Goal: Find contact information: Find contact information

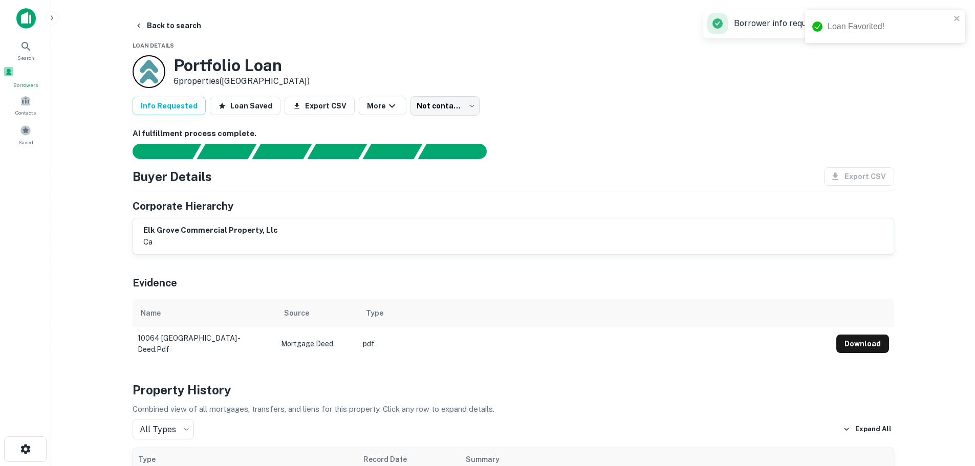
click at [18, 76] on div "Borrowers" at bounding box center [25, 77] width 45 height 23
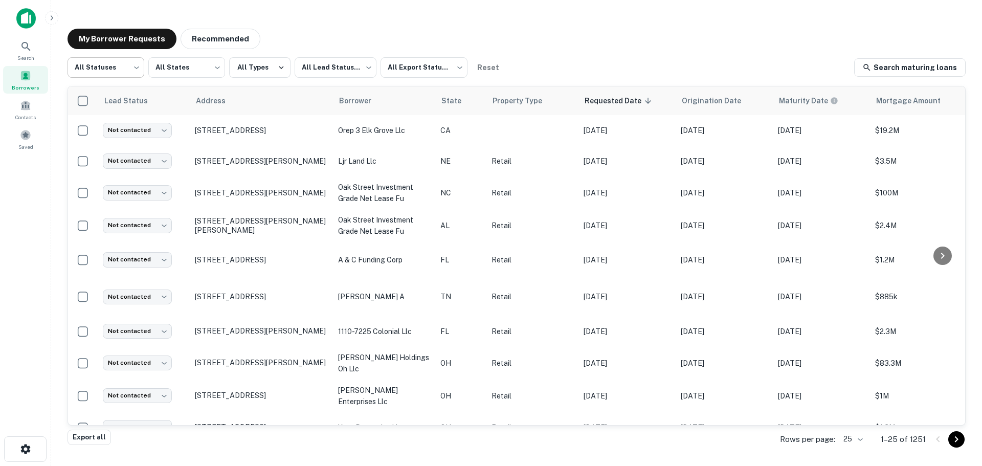
click at [106, 70] on body "Search Borrowers Contacts Saved My Borrower Requests Recommended All Statuses *…" at bounding box center [491, 233] width 982 height 466
click at [101, 129] on li "Fulfilled" at bounding box center [106, 131] width 77 height 18
type input "*********"
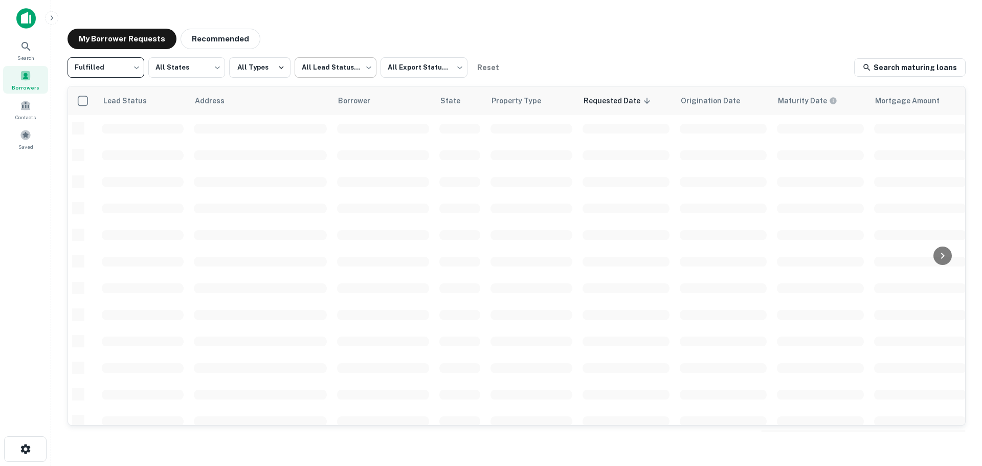
click at [294, 75] on body "Search Borrowers Contacts Saved My Borrower Requests Recommended Fulfilled ****…" at bounding box center [491, 233] width 982 height 466
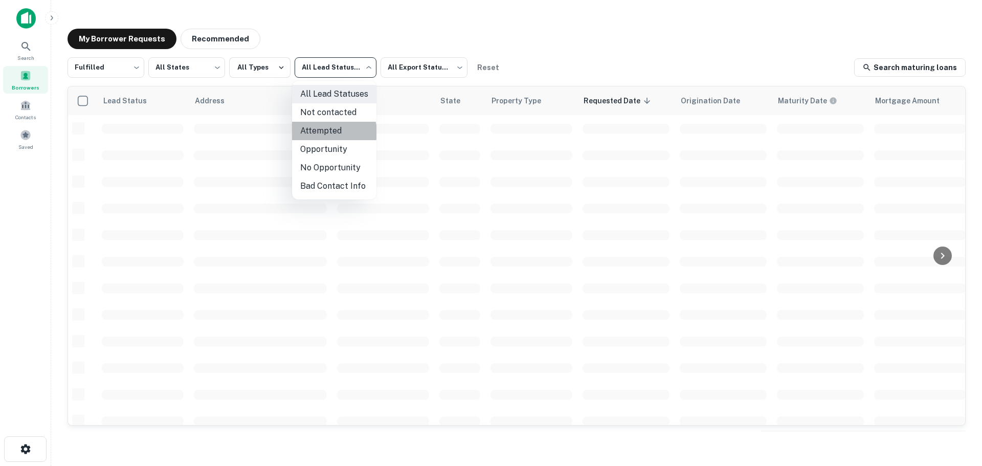
click at [331, 132] on li "Attempted" at bounding box center [334, 131] width 84 height 18
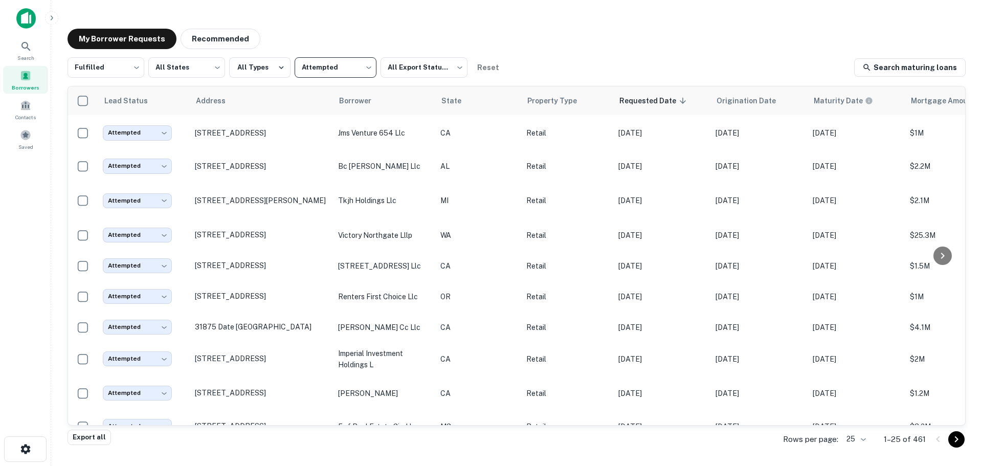
click at [319, 70] on body "Search Borrowers Contacts Saved My Borrower Requests Recommended Fulfilled ****…" at bounding box center [491, 233] width 982 height 466
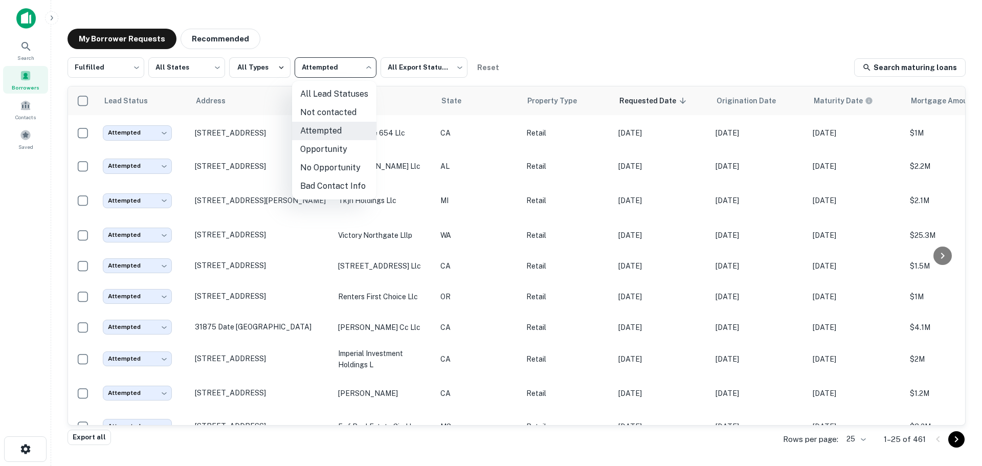
click at [328, 108] on li "Not contacted" at bounding box center [334, 112] width 84 height 18
type input "****"
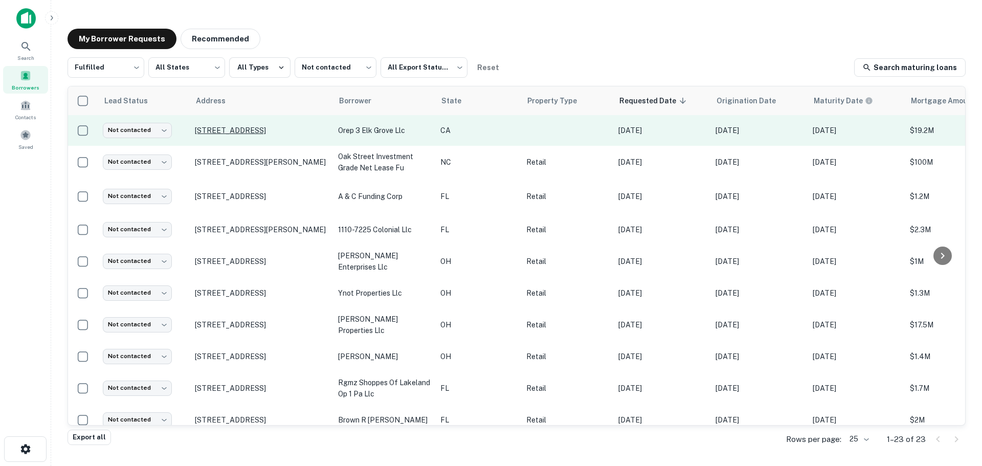
click at [230, 126] on p "[STREET_ADDRESS]" at bounding box center [261, 130] width 133 height 9
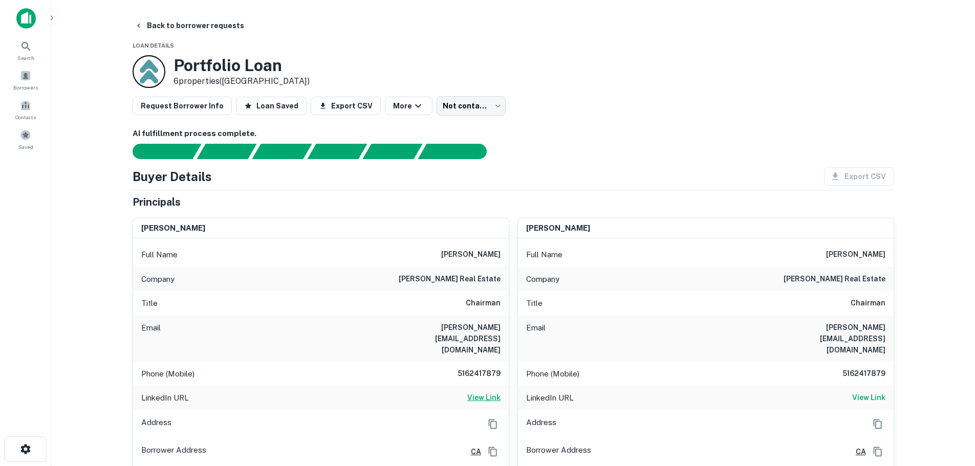
click at [476, 392] on h6 "View Link" at bounding box center [483, 397] width 33 height 11
click at [480, 259] on h6 "[PERSON_NAME]" at bounding box center [470, 255] width 59 height 12
copy h6 "[PERSON_NAME]"
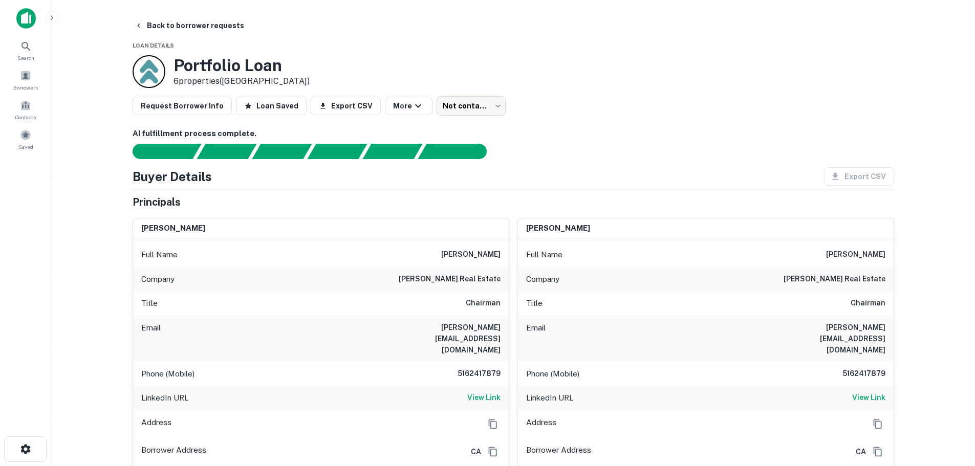
click at [494, 368] on h6 "5162417879" at bounding box center [469, 374] width 61 height 12
click at [493, 368] on h6 "5162417879" at bounding box center [469, 374] width 61 height 12
copy h6 "5162417879"
click at [196, 24] on button "Back to borrower requests" at bounding box center [189, 25] width 118 height 18
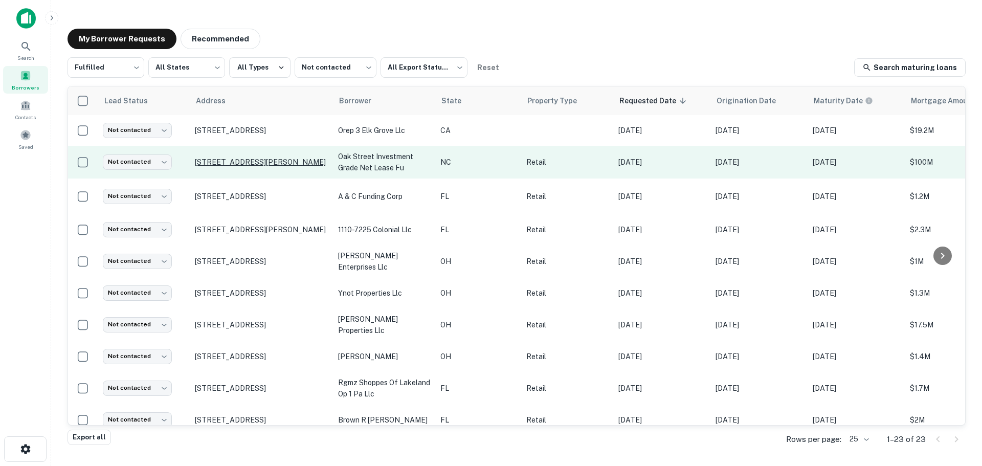
click at [220, 164] on p "[STREET_ADDRESS][PERSON_NAME]" at bounding box center [261, 162] width 133 height 9
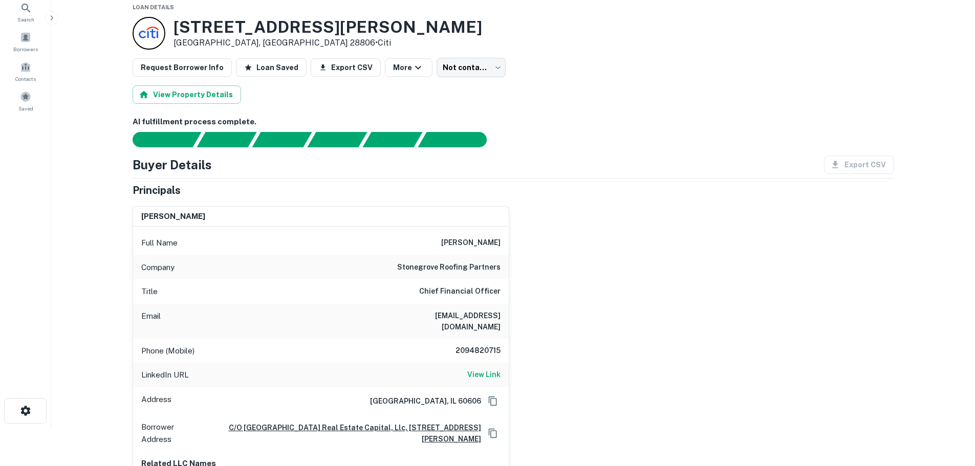
scroll to position [102, 0]
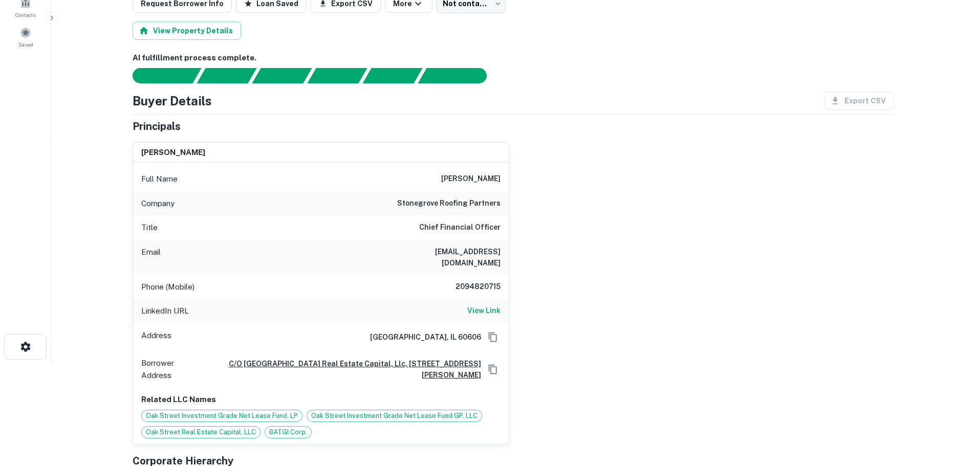
click at [489, 281] on h6 "2094820715" at bounding box center [469, 287] width 61 height 12
copy h6 "2094820715"
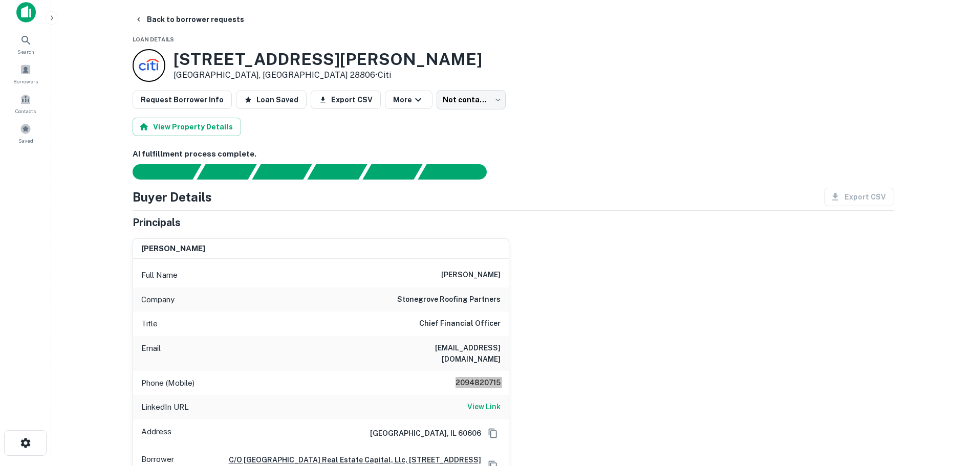
scroll to position [0, 0]
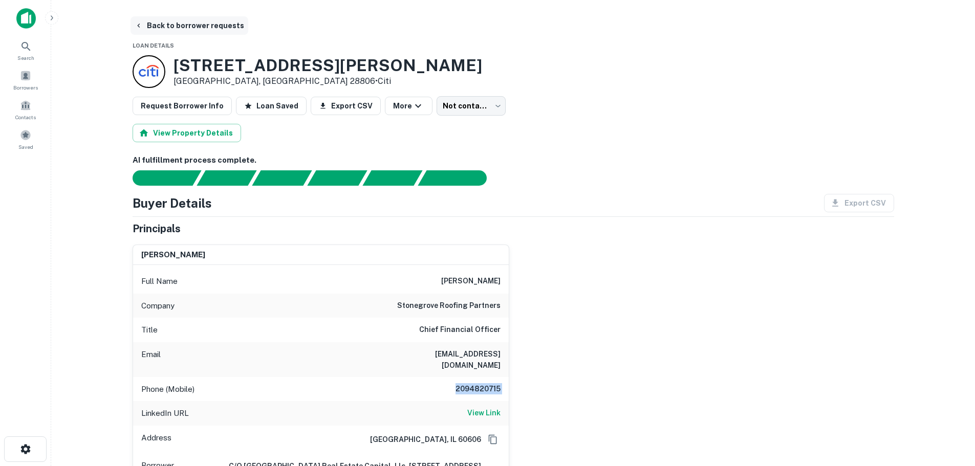
click at [191, 29] on button "Back to borrower requests" at bounding box center [189, 25] width 118 height 18
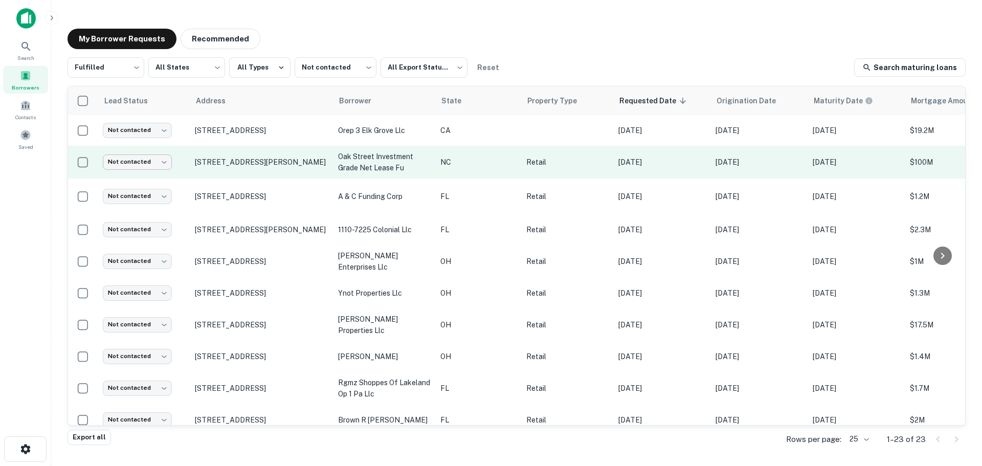
click at [140, 157] on body "Search Borrowers Contacts Saved My Borrower Requests Recommended Fulfilled ****…" at bounding box center [491, 233] width 982 height 466
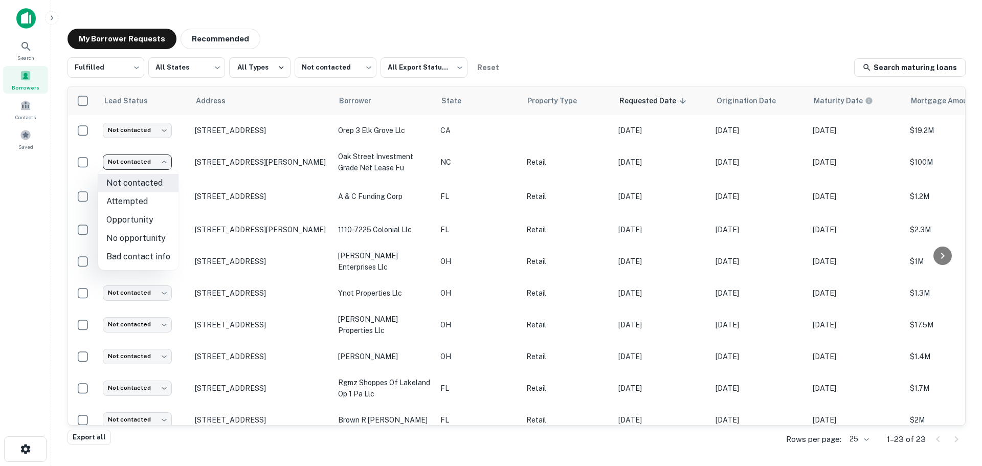
click at [152, 254] on li "Bad contact info" at bounding box center [138, 257] width 80 height 18
type input "**********"
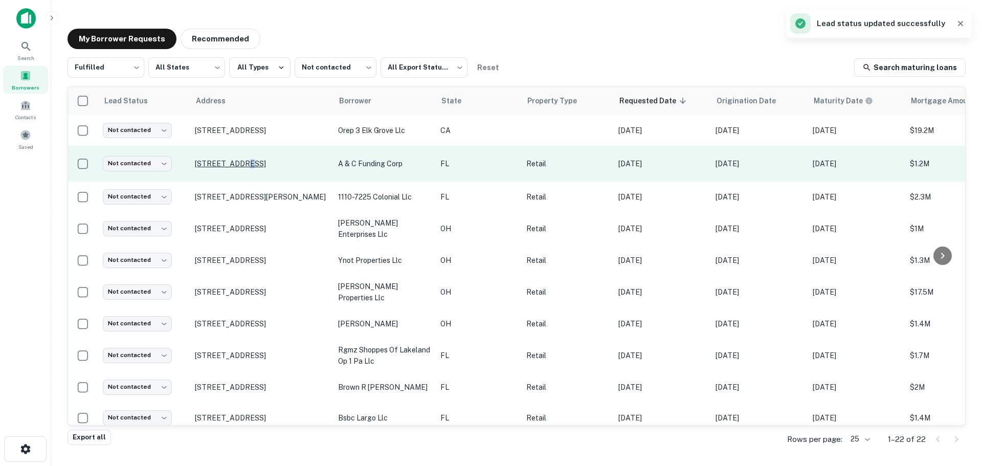
click at [242, 161] on p "[STREET_ADDRESS]" at bounding box center [261, 163] width 133 height 9
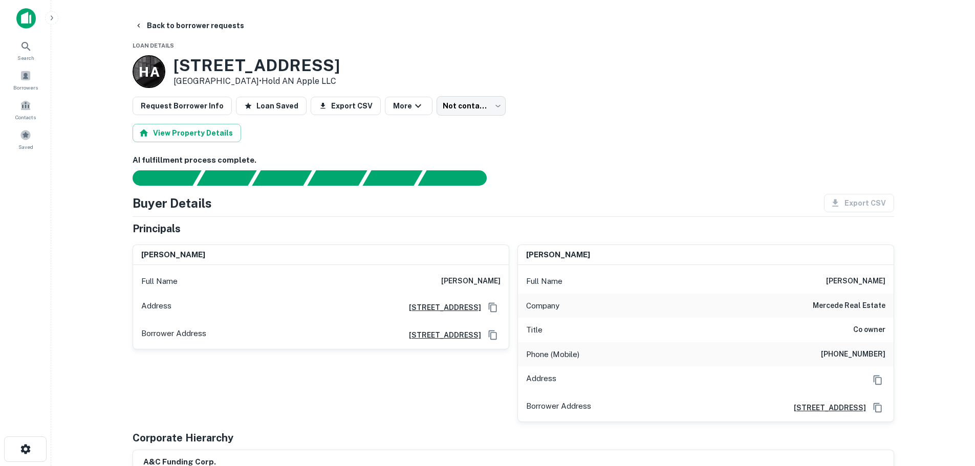
click at [857, 354] on h6 "[PHONE_NUMBER]" at bounding box center [853, 354] width 64 height 12
copy h6 "[PHONE_NUMBER]"
click at [225, 26] on button "Back to borrower requests" at bounding box center [189, 25] width 118 height 18
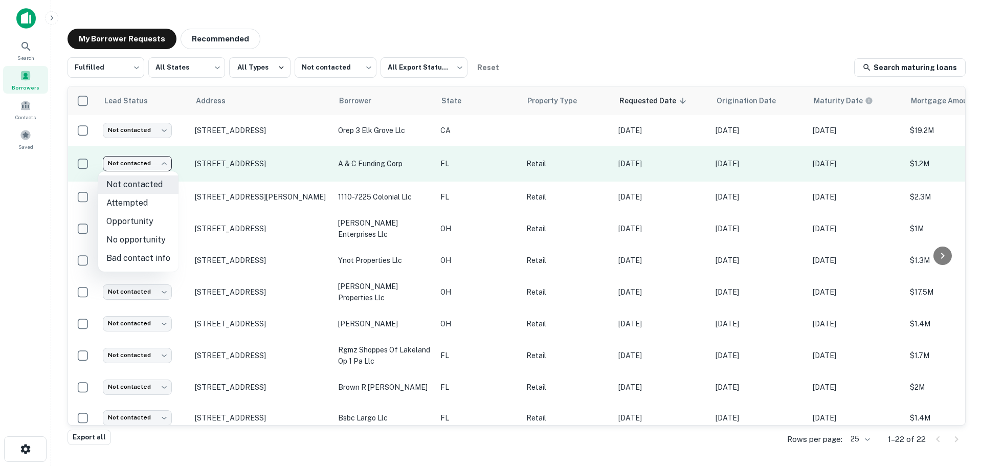
click at [140, 167] on body "Search Borrowers Contacts Saved My Borrower Requests Recommended Fulfilled ****…" at bounding box center [491, 233] width 982 height 466
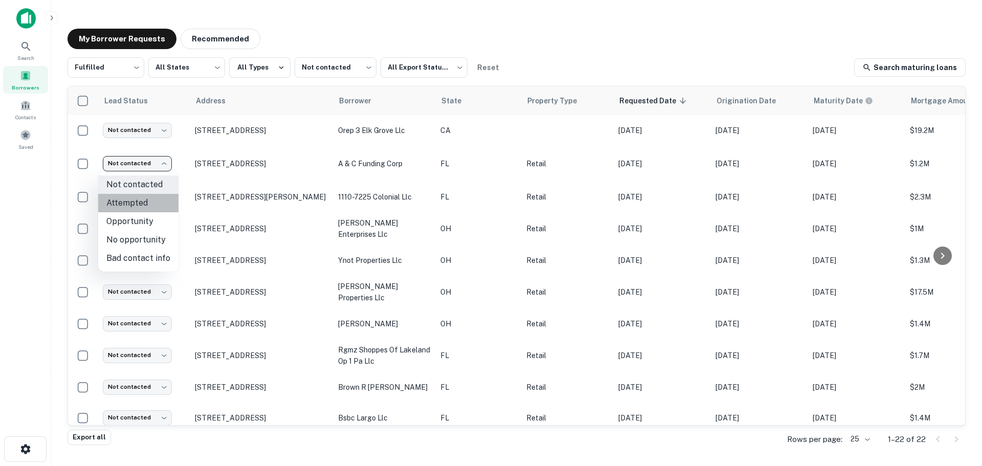
click at [154, 203] on li "Attempted" at bounding box center [138, 203] width 80 height 18
type input "*********"
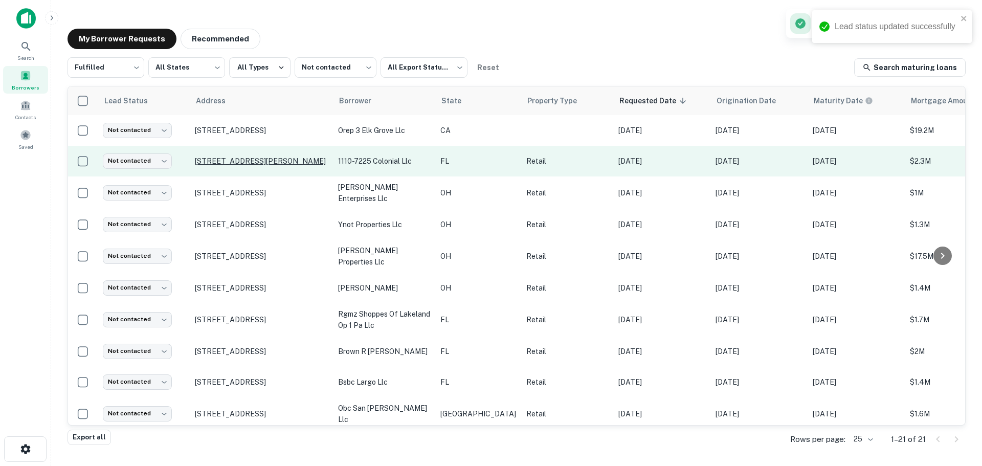
click at [250, 164] on p "[STREET_ADDRESS][PERSON_NAME]" at bounding box center [261, 161] width 133 height 9
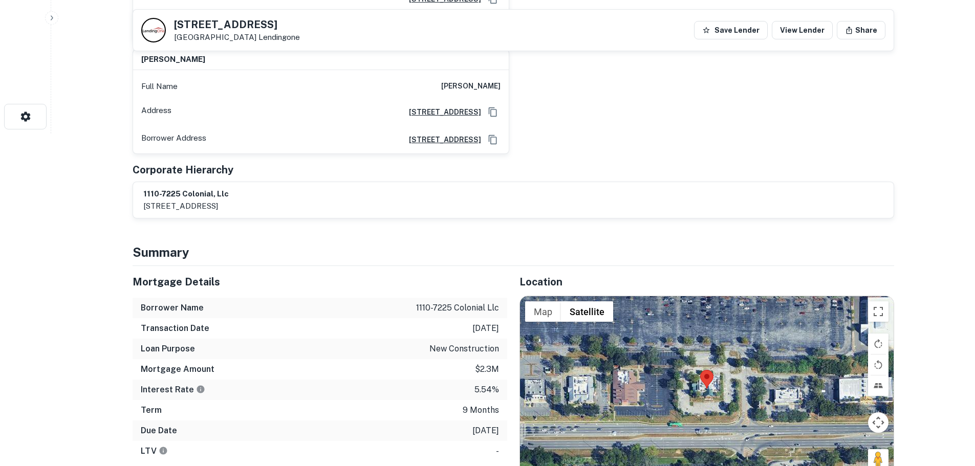
scroll to position [460, 0]
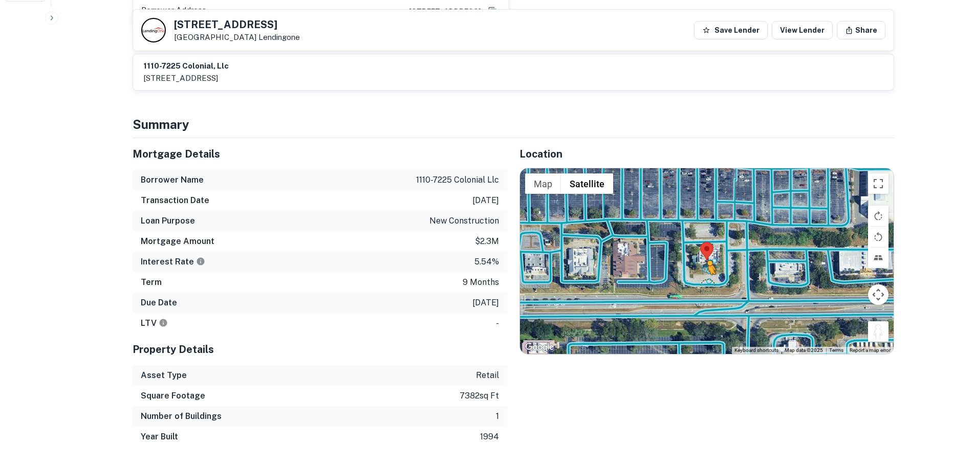
drag, startPoint x: 876, startPoint y: 322, endPoint x: 705, endPoint y: 273, distance: 178.0
click at [705, 273] on div "To activate drag with keyboard, press Alt + Enter. Once in keyboard drag state,…" at bounding box center [707, 260] width 374 height 185
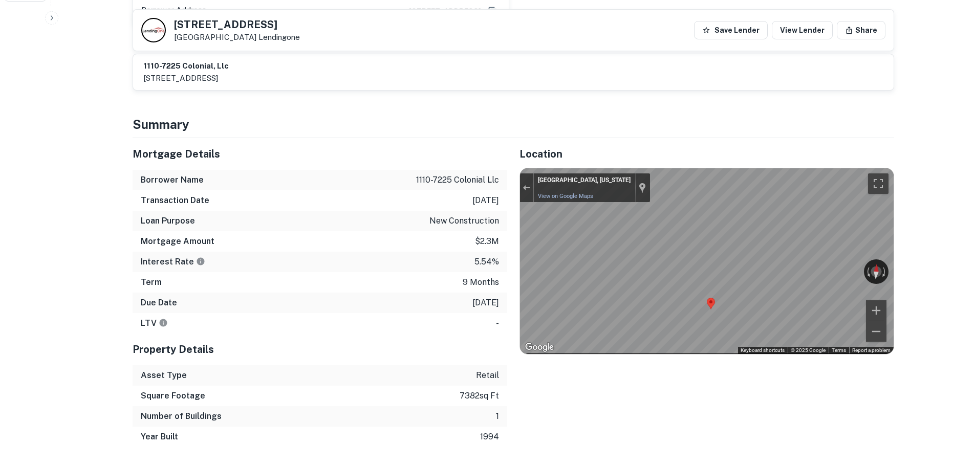
click at [236, 21] on h5 "[STREET_ADDRESS]" at bounding box center [237, 24] width 126 height 10
copy h5 "[STREET_ADDRESS]"
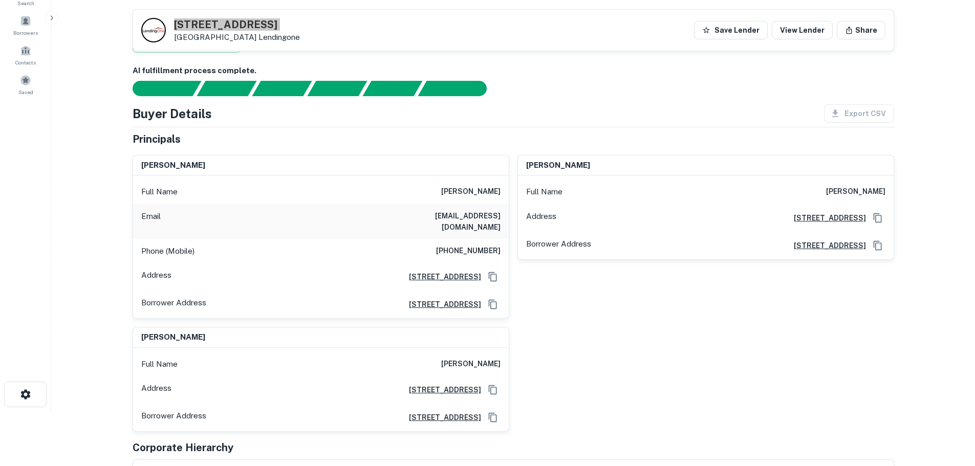
scroll to position [51, 0]
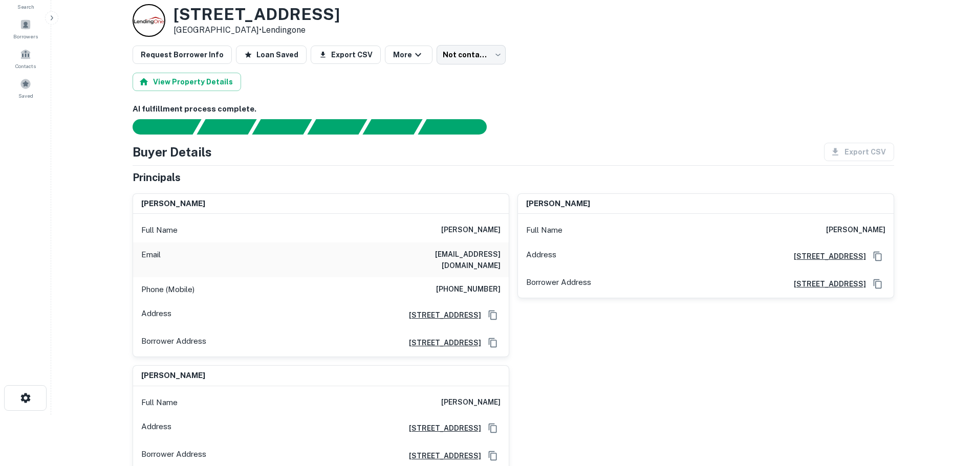
click at [452, 283] on h6 "[PHONE_NUMBER]" at bounding box center [468, 289] width 64 height 12
copy h6 "[PHONE_NUMBER]"
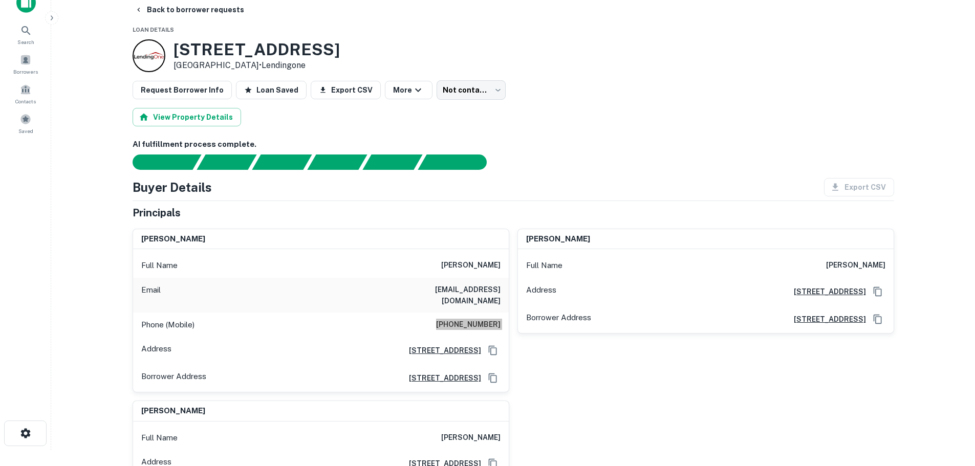
scroll to position [0, 0]
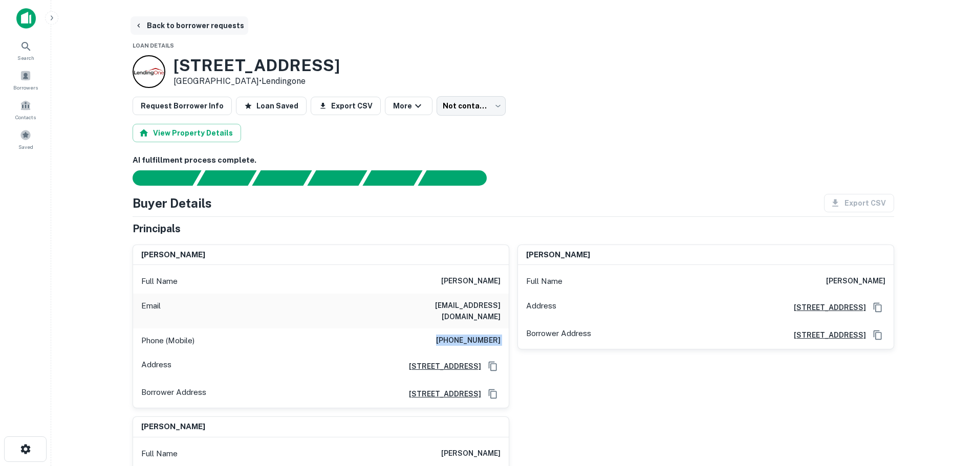
click at [196, 26] on button "Back to borrower requests" at bounding box center [189, 25] width 118 height 18
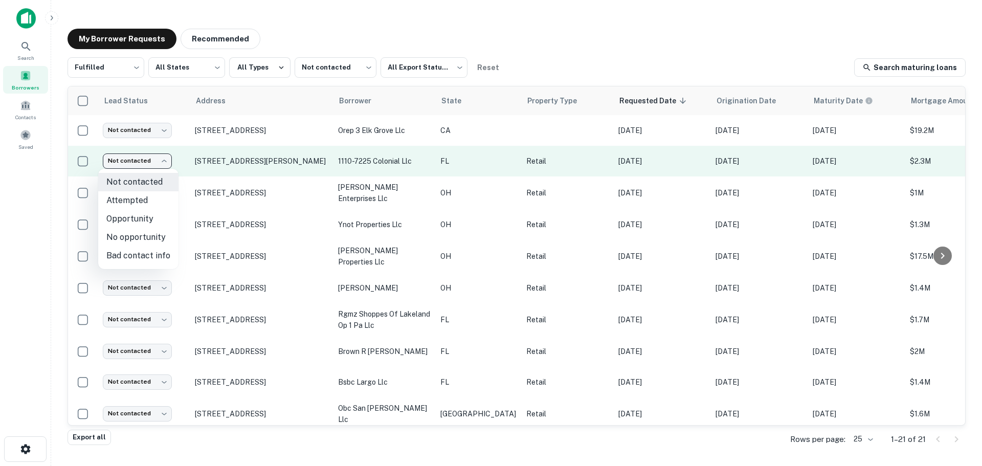
click at [152, 159] on body "Search Borrowers Contacts Saved My Borrower Requests Recommended Fulfilled ****…" at bounding box center [491, 233] width 982 height 466
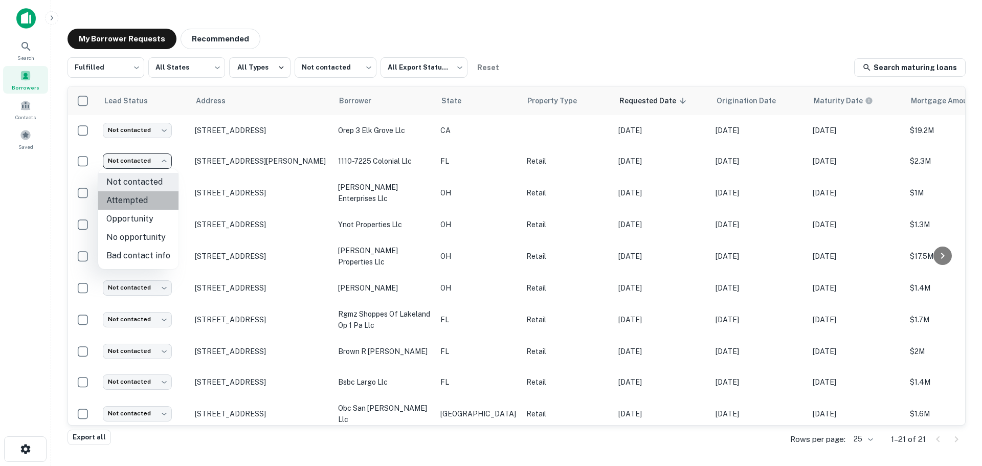
click at [153, 201] on li "Attempted" at bounding box center [138, 200] width 80 height 18
type input "*********"
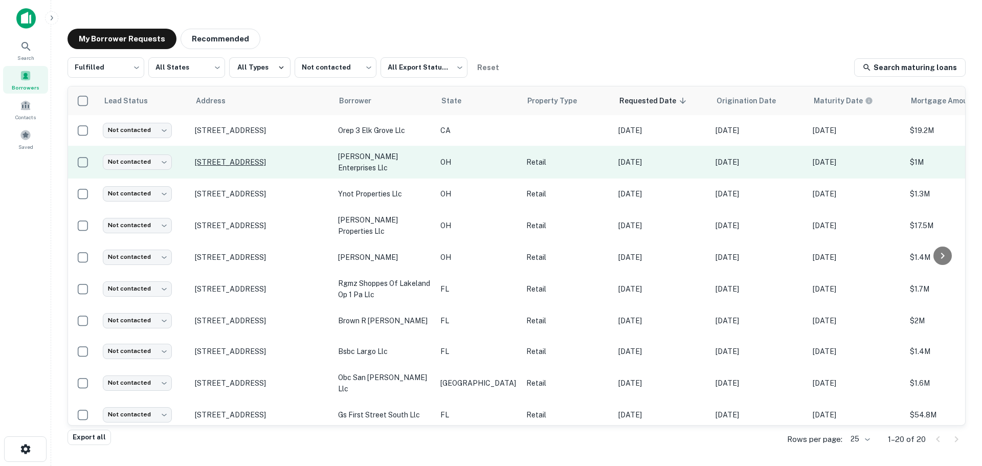
click at [253, 158] on p "[STREET_ADDRESS]" at bounding box center [261, 162] width 133 height 9
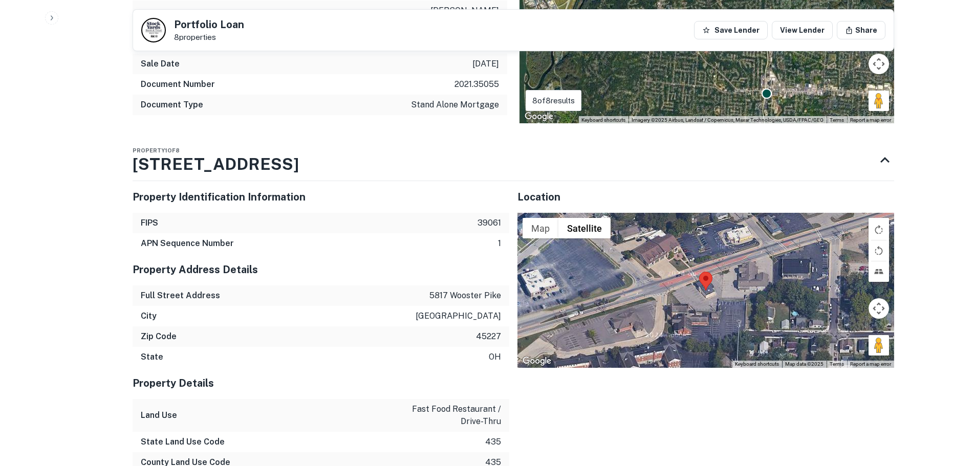
scroll to position [1126, 0]
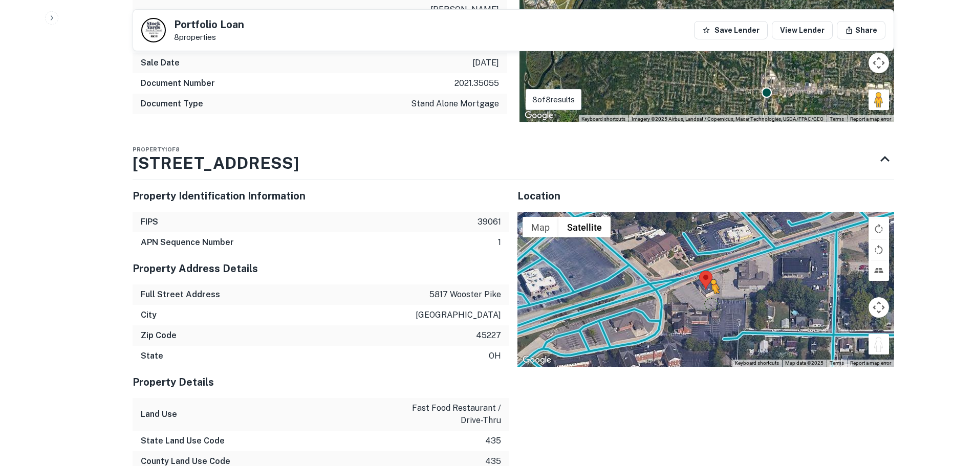
drag, startPoint x: 881, startPoint y: 311, endPoint x: 710, endPoint y: 266, distance: 176.6
click at [710, 266] on div "To activate drag with keyboard, press Alt + Enter. Once in keyboard drag state,…" at bounding box center [705, 289] width 377 height 155
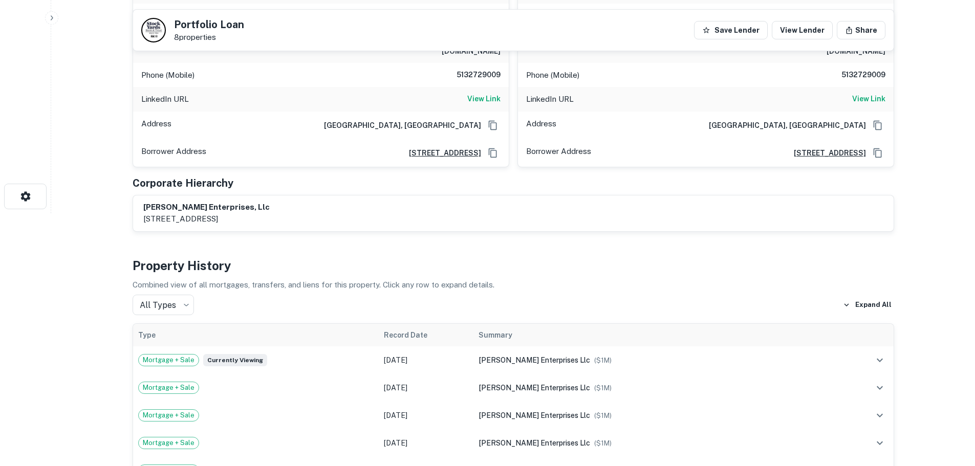
scroll to position [51, 0]
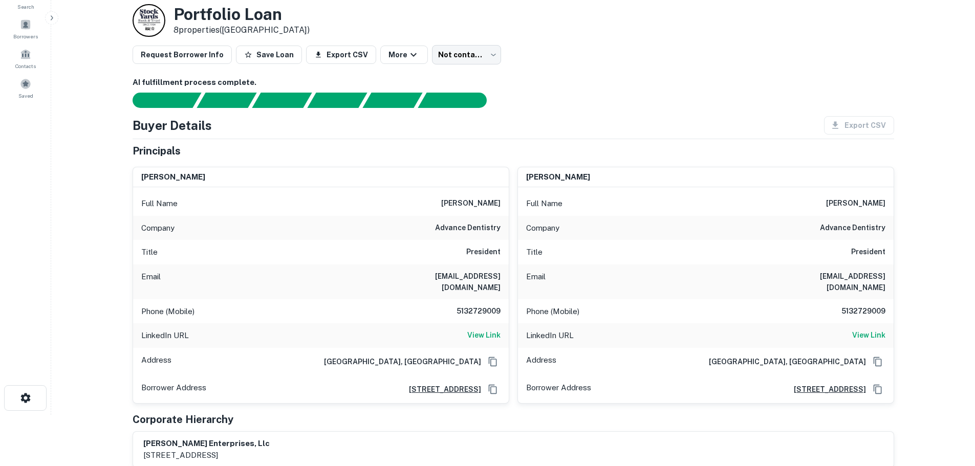
click at [503, 299] on div "Phone (Mobile) [PHONE_NUMBER]" at bounding box center [321, 311] width 376 height 25
click at [475, 305] on h6 "5132729009" at bounding box center [469, 311] width 61 height 12
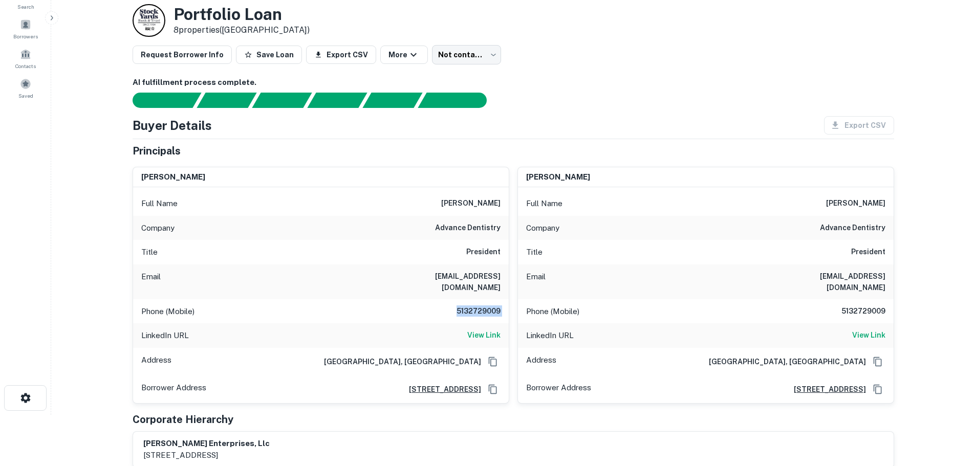
copy h6 "5132729009"
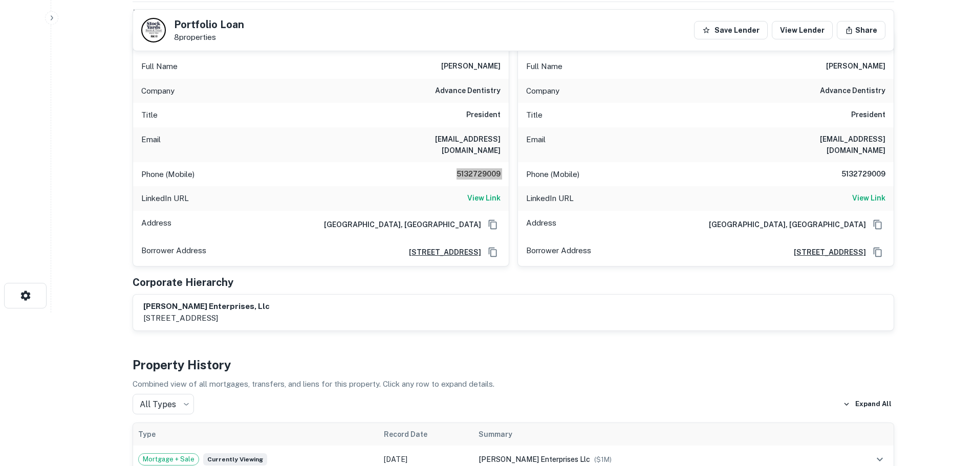
scroll to position [0, 0]
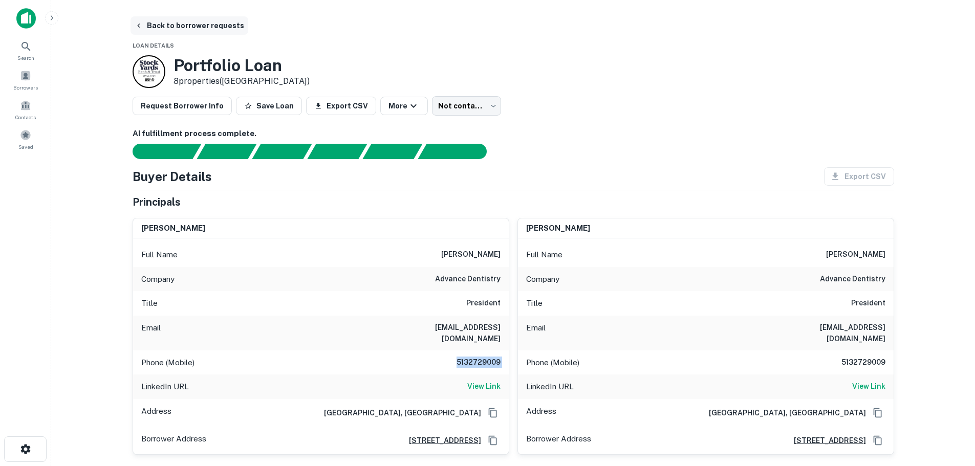
click at [218, 22] on button "Back to borrower requests" at bounding box center [189, 25] width 118 height 18
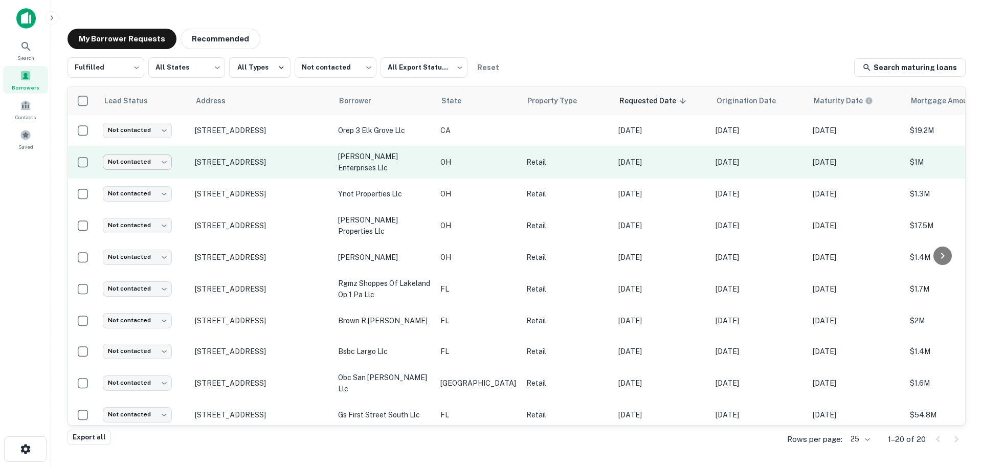
click at [155, 166] on body "Search Borrowers Contacts Saved My Borrower Requests Recommended Fulfilled ****…" at bounding box center [491, 233] width 982 height 466
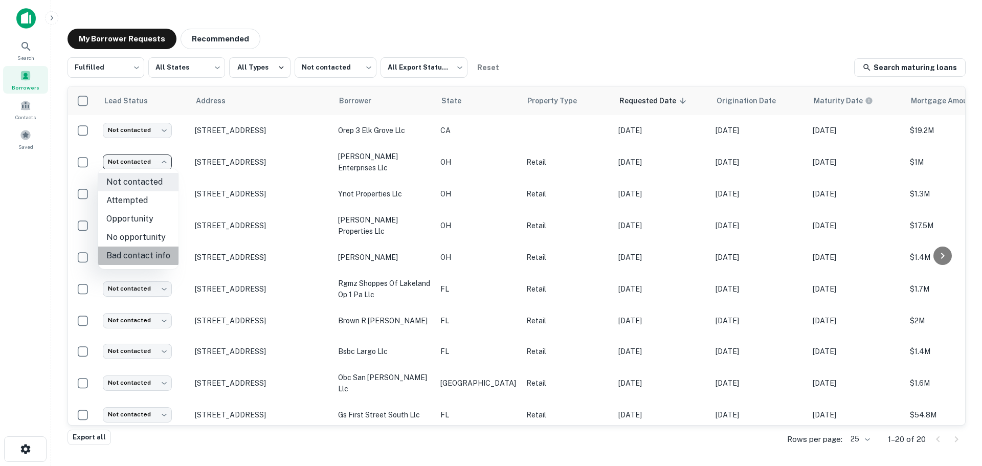
click at [160, 247] on li "Bad contact info" at bounding box center [138, 256] width 80 height 18
type input "**********"
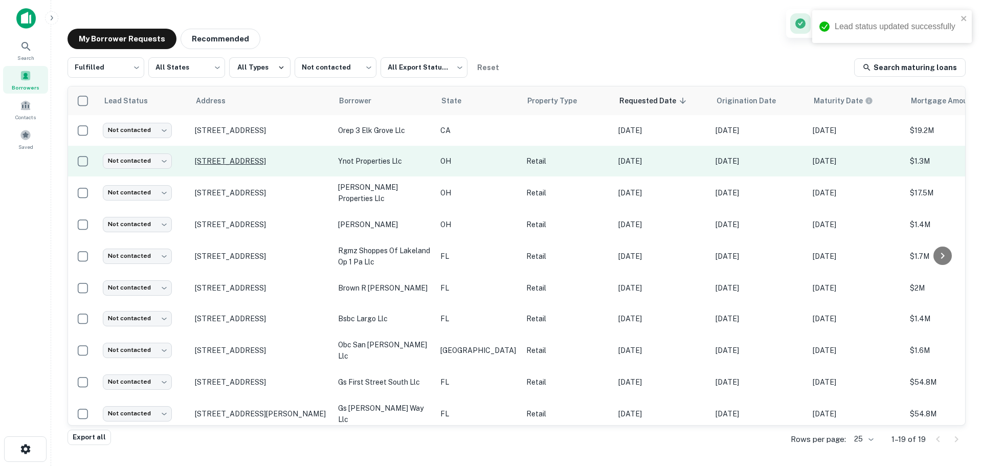
click at [246, 157] on p "[STREET_ADDRESS]" at bounding box center [261, 161] width 133 height 9
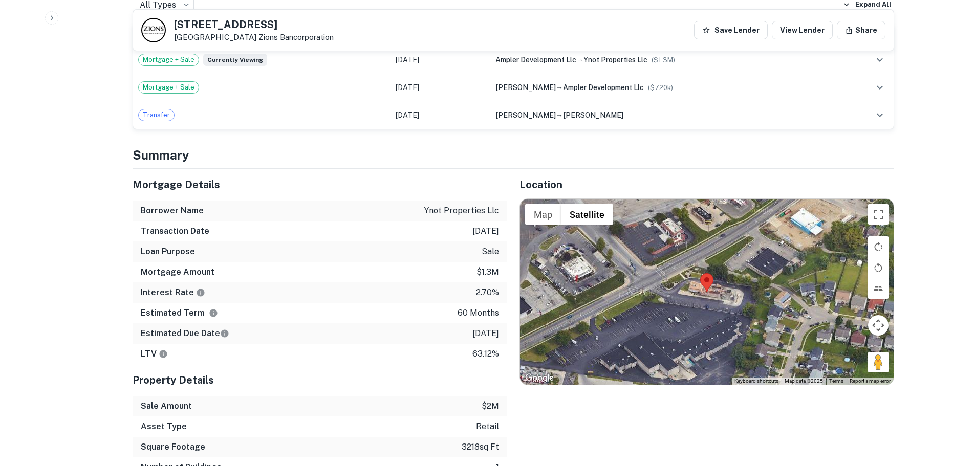
scroll to position [614, 0]
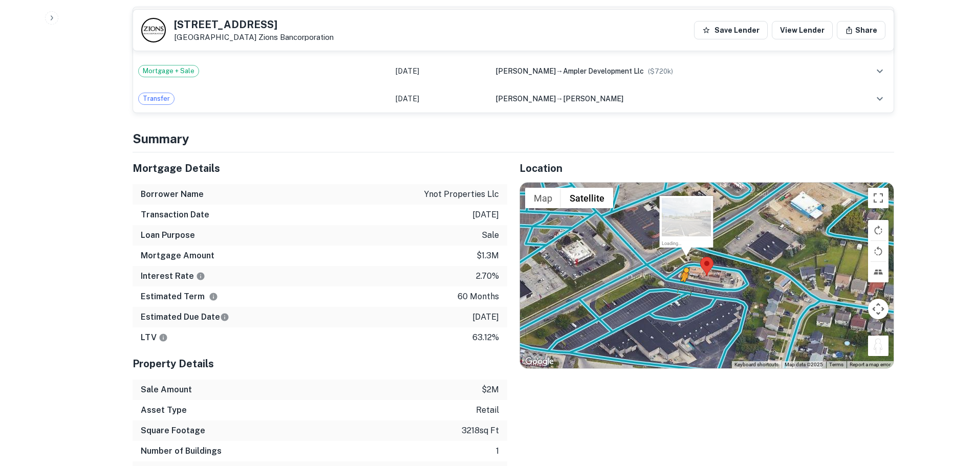
drag, startPoint x: 874, startPoint y: 351, endPoint x: 680, endPoint y: 290, distance: 203.9
click at [680, 290] on div "To activate drag with keyboard, press Alt + Enter. Once in keyboard drag state,…" at bounding box center [707, 275] width 374 height 185
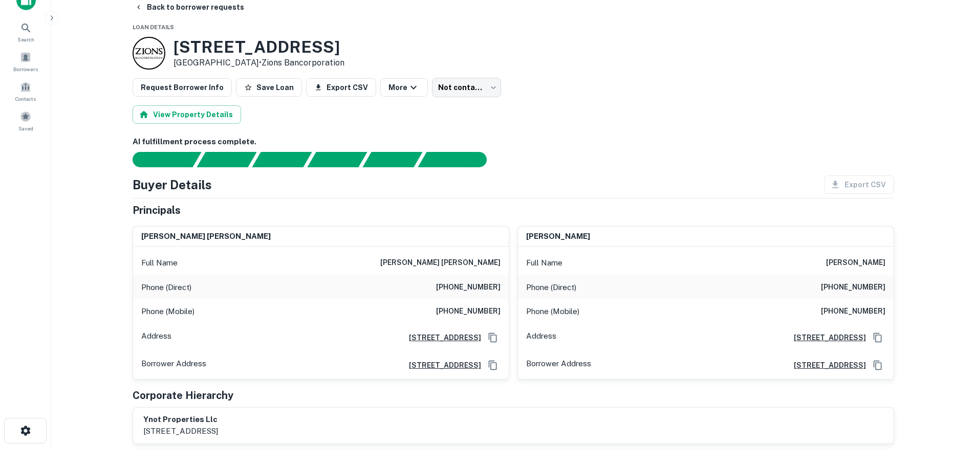
scroll to position [0, 0]
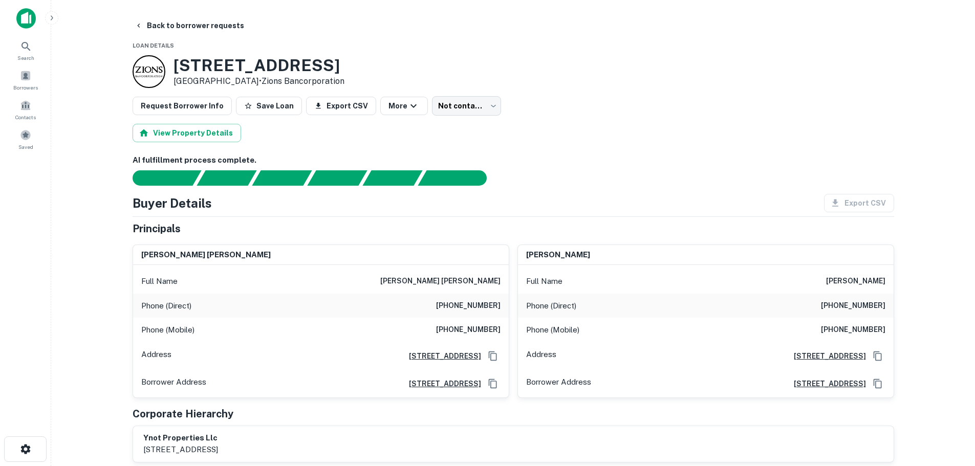
click at [489, 302] on h6 "[PHONE_NUMBER]" at bounding box center [468, 306] width 64 height 12
copy h6 "[PHONE_NUMBER]"
click at [488, 326] on h6 "[PHONE_NUMBER]" at bounding box center [468, 330] width 64 height 12
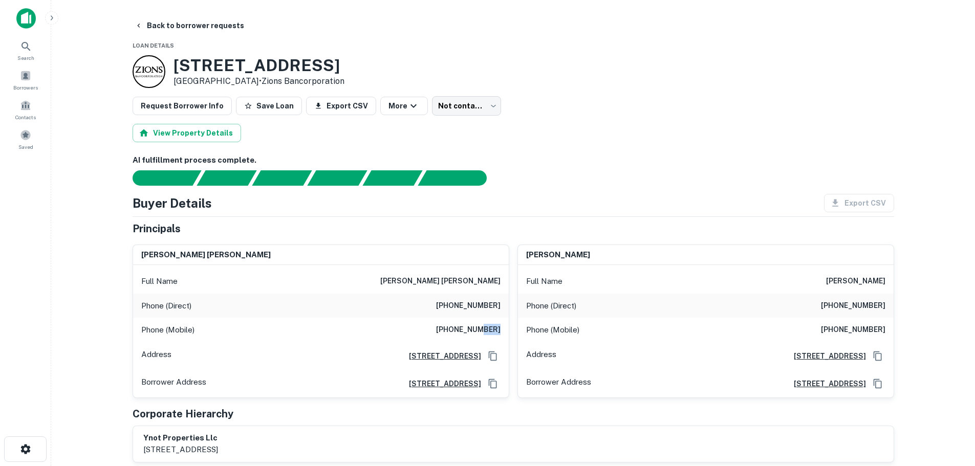
click at [488, 326] on h6 "[PHONE_NUMBER]" at bounding box center [468, 330] width 64 height 12
copy h6 "[PHONE_NUMBER]"
click at [203, 26] on button "Back to borrower requests" at bounding box center [189, 25] width 118 height 18
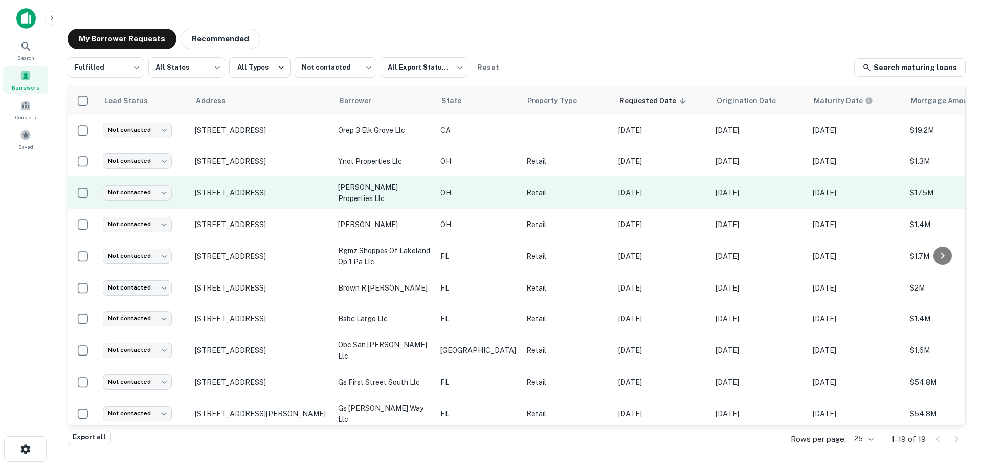
click at [249, 192] on p "[STREET_ADDRESS]" at bounding box center [261, 192] width 133 height 9
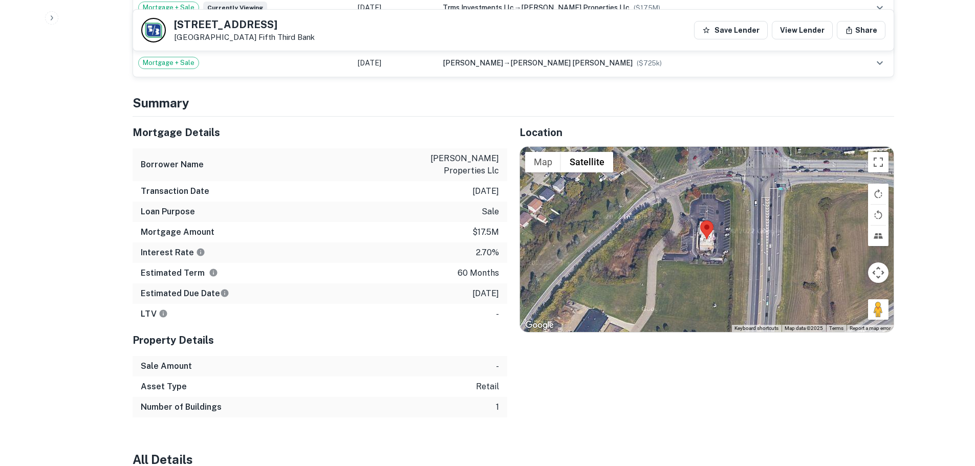
scroll to position [665, 0]
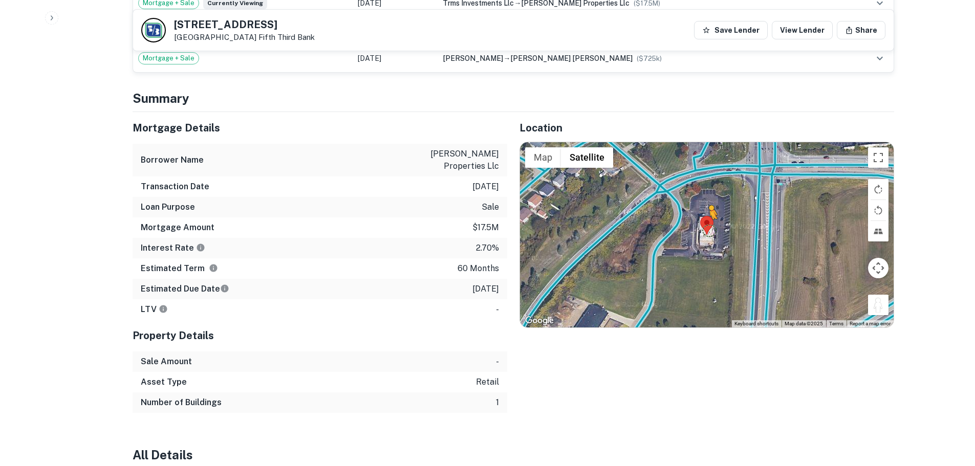
drag, startPoint x: 875, startPoint y: 302, endPoint x: 709, endPoint y: 219, distance: 185.8
click at [709, 219] on div "To activate drag with keyboard, press Alt + Enter. Once in keyboard drag state,…" at bounding box center [707, 234] width 374 height 185
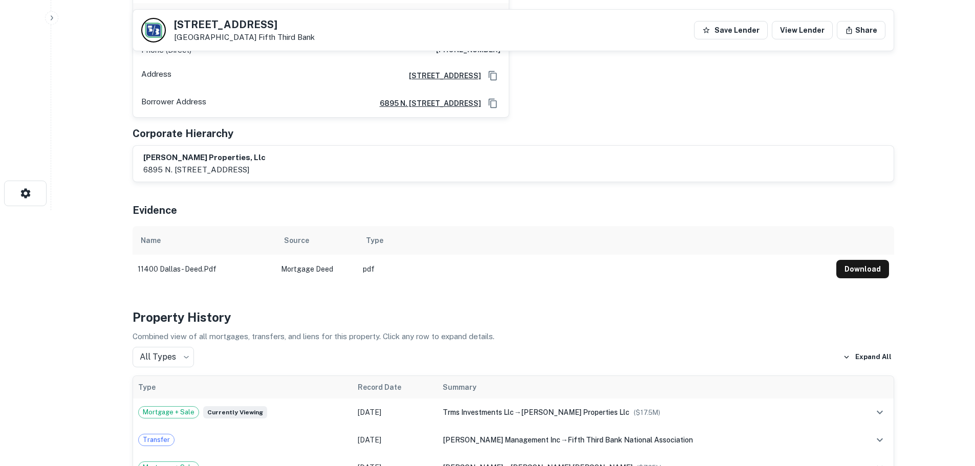
scroll to position [102, 0]
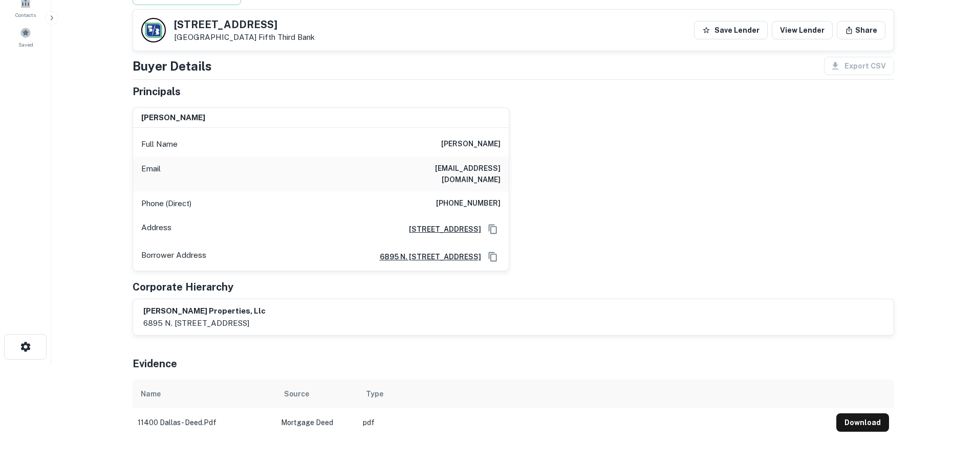
click at [493, 198] on h6 "[PHONE_NUMBER]" at bounding box center [468, 204] width 64 height 12
copy h6 "[PHONE_NUMBER]"
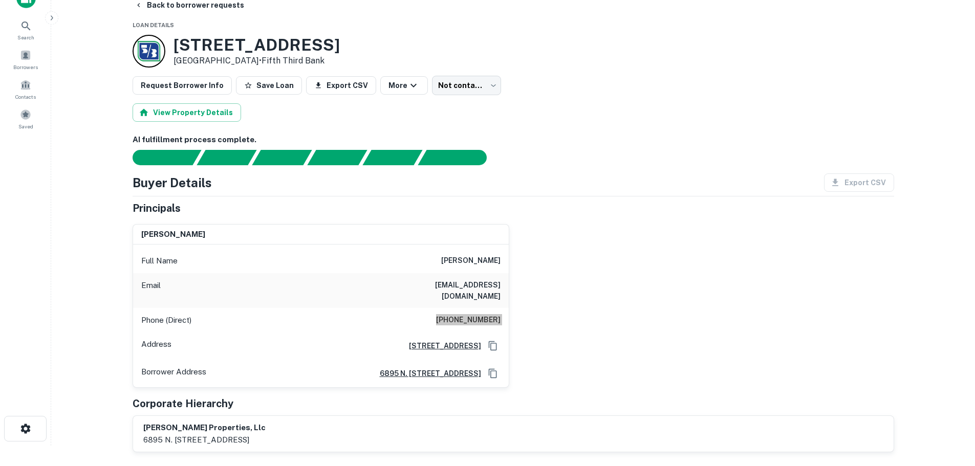
scroll to position [0, 0]
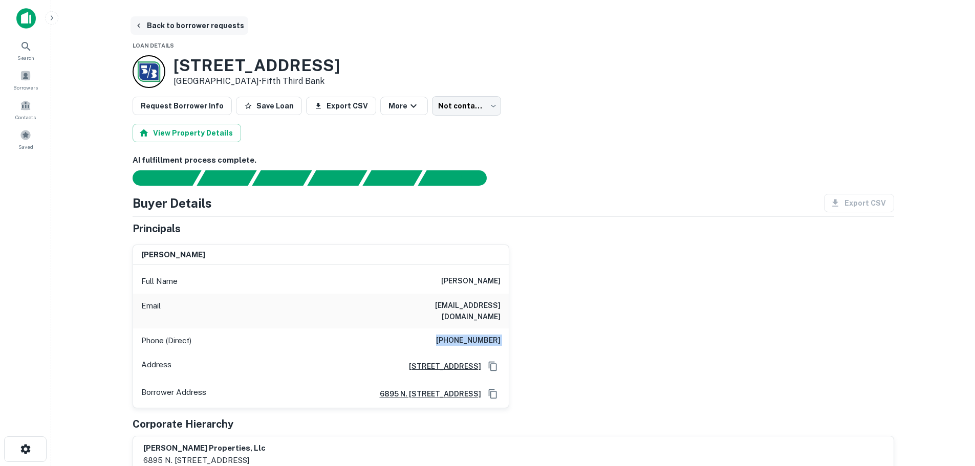
click at [191, 24] on button "Back to borrower requests" at bounding box center [189, 25] width 118 height 18
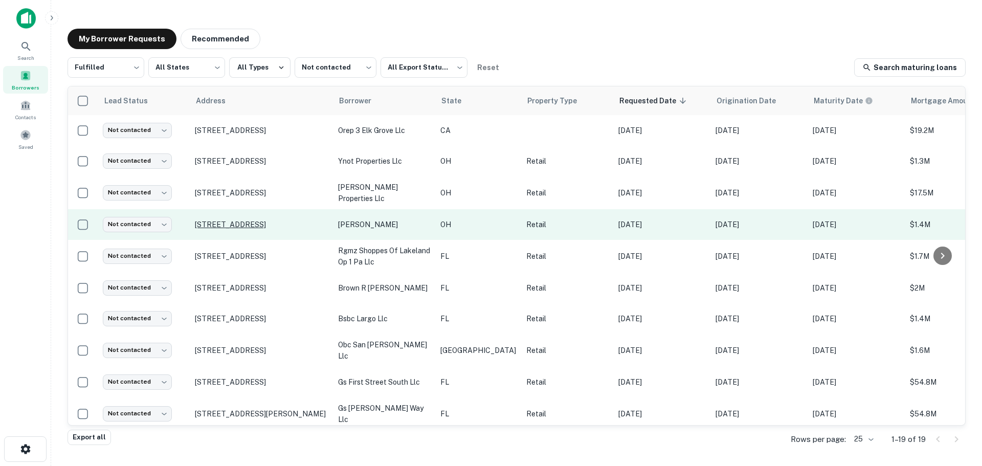
click at [281, 224] on p "[STREET_ADDRESS]" at bounding box center [261, 224] width 133 height 9
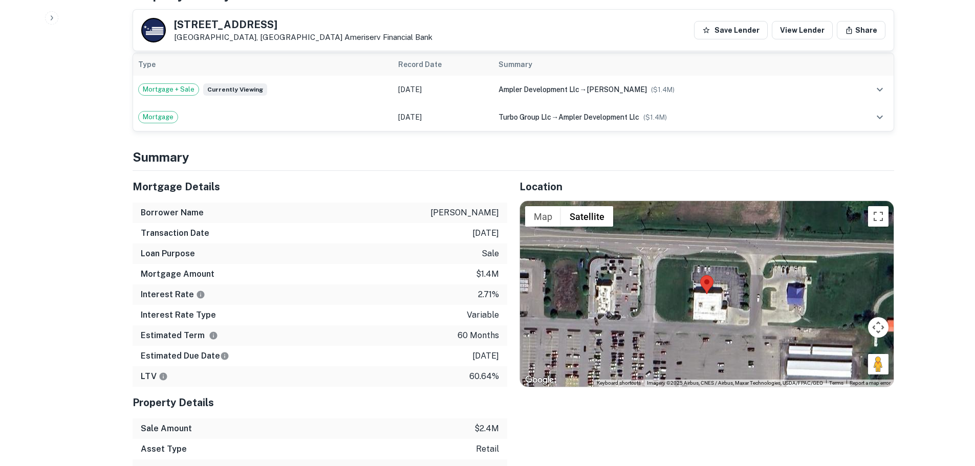
scroll to position [665, 0]
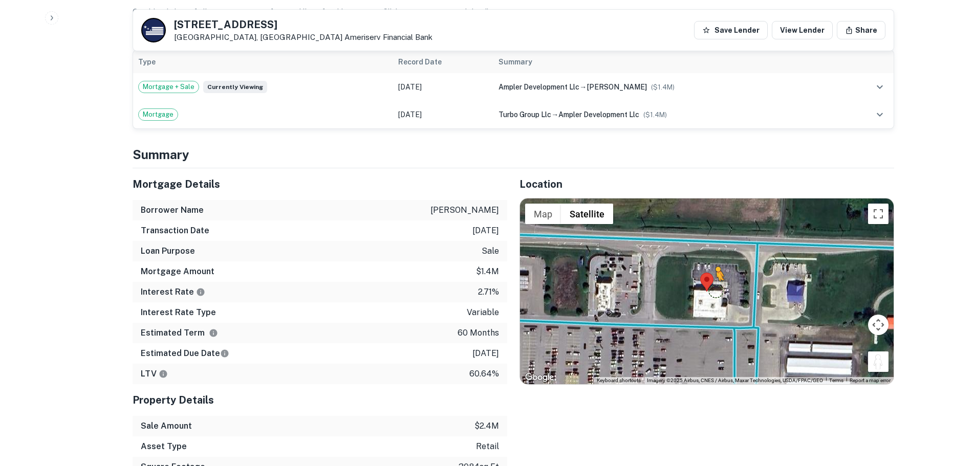
drag, startPoint x: 883, startPoint y: 343, endPoint x: 717, endPoint y: 262, distance: 185.1
click at [717, 262] on div "To activate drag with keyboard, press Alt + Enter. Once in keyboard drag state,…" at bounding box center [707, 291] width 374 height 185
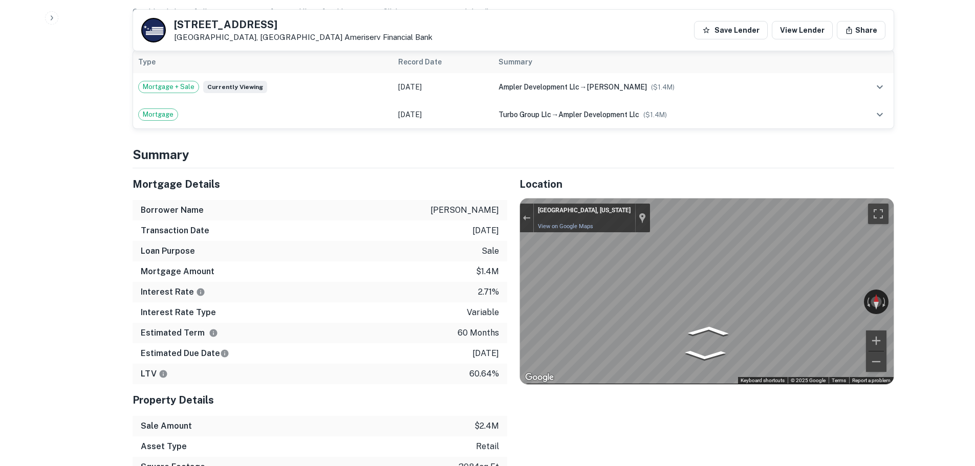
click at [228, 17] on div "[STREET_ADDRESS] Financial Bank Save Lender View Lender Share" at bounding box center [513, 30] width 760 height 41
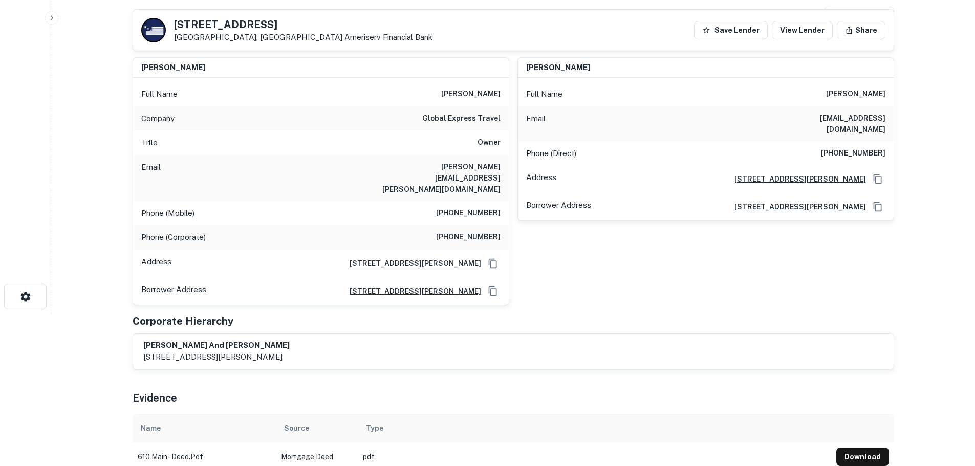
scroll to position [153, 0]
drag, startPoint x: 454, startPoint y: 194, endPoint x: 460, endPoint y: 191, distance: 6.9
click at [457, 206] on h6 "[PHONE_NUMBER]" at bounding box center [468, 212] width 64 height 12
click at [459, 206] on h6 "[PHONE_NUMBER]" at bounding box center [468, 212] width 64 height 12
click at [456, 206] on h6 "[PHONE_NUMBER]" at bounding box center [468, 212] width 64 height 12
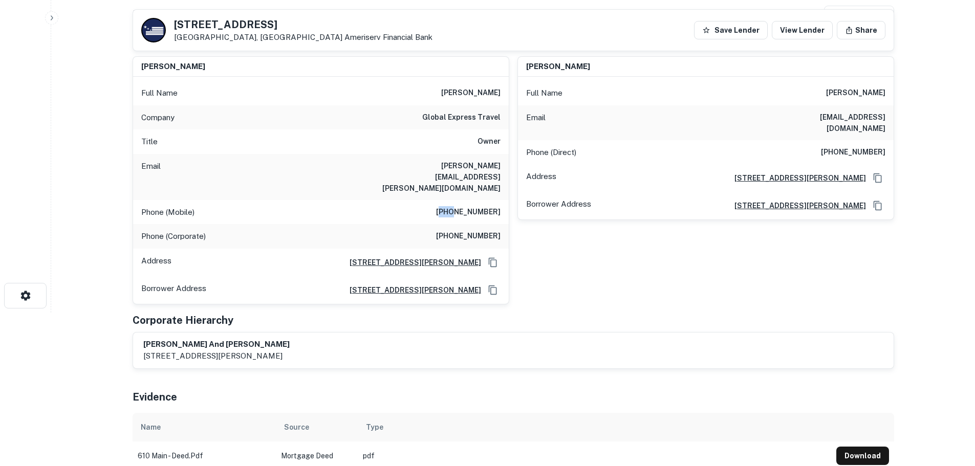
click at [456, 206] on h6 "[PHONE_NUMBER]" at bounding box center [468, 212] width 64 height 12
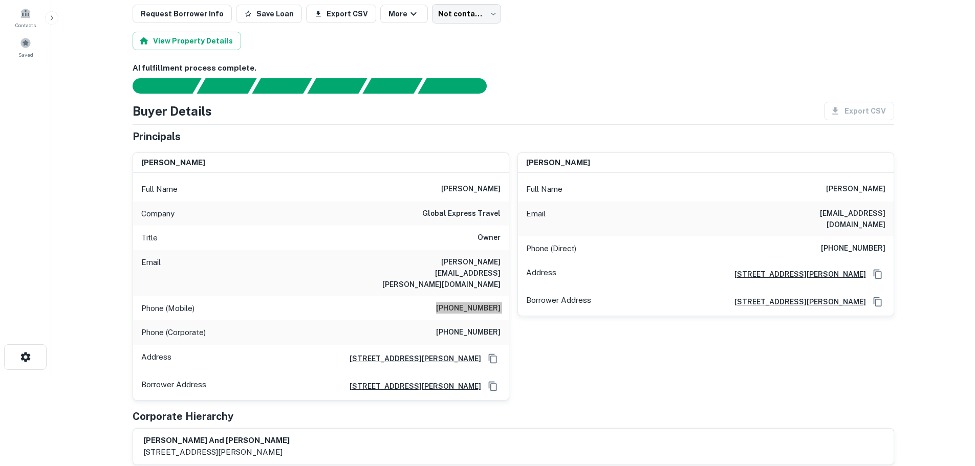
scroll to position [0, 0]
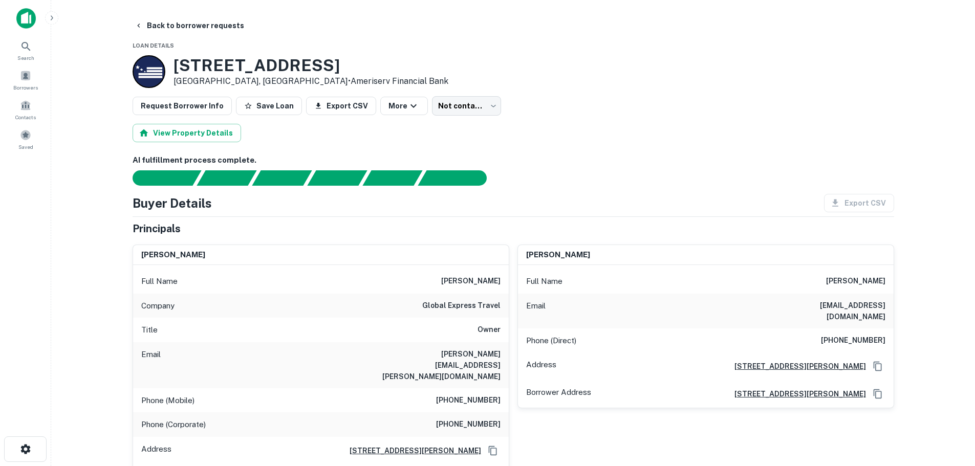
click at [842, 335] on h6 "[PHONE_NUMBER]" at bounding box center [853, 341] width 64 height 12
click at [843, 335] on h6 "[PHONE_NUMBER]" at bounding box center [853, 341] width 64 height 12
click at [182, 26] on button "Back to borrower requests" at bounding box center [189, 25] width 118 height 18
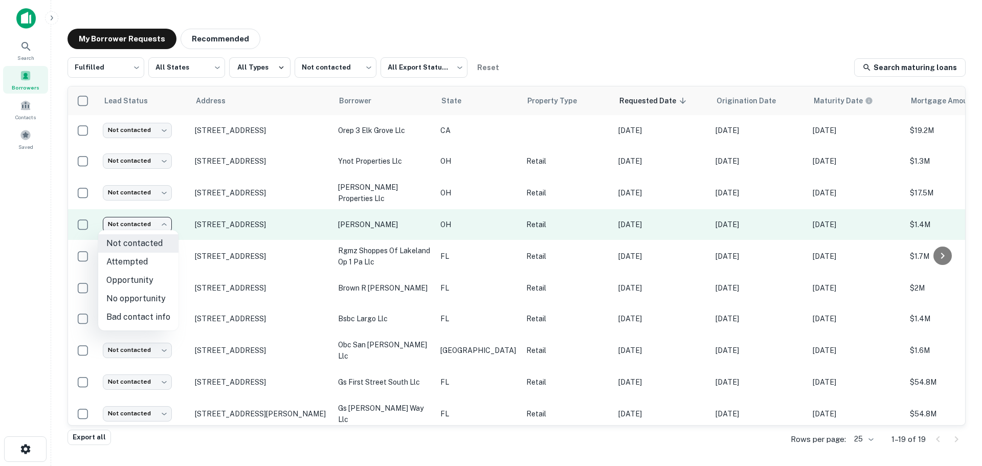
click at [141, 224] on body "Search Borrowers Contacts Saved My Borrower Requests Recommended Fulfilled ****…" at bounding box center [491, 233] width 982 height 466
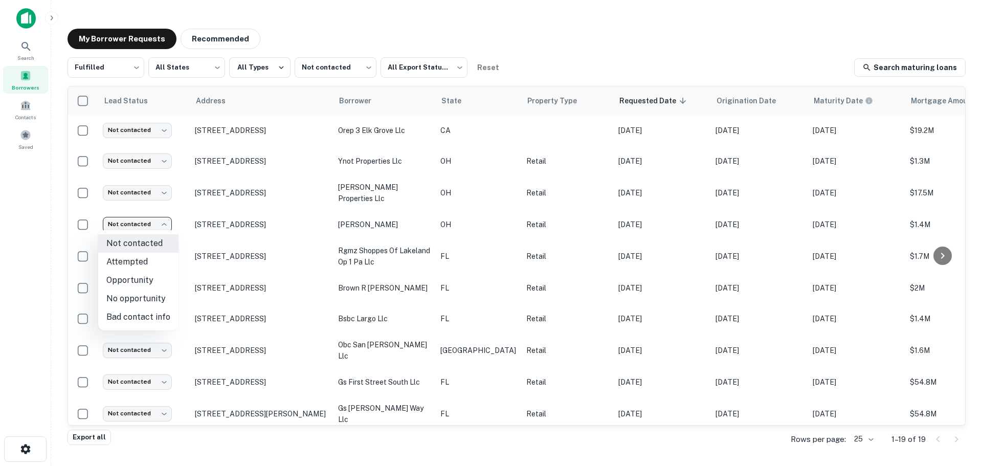
click at [143, 256] on li "Attempted" at bounding box center [138, 262] width 80 height 18
type input "*********"
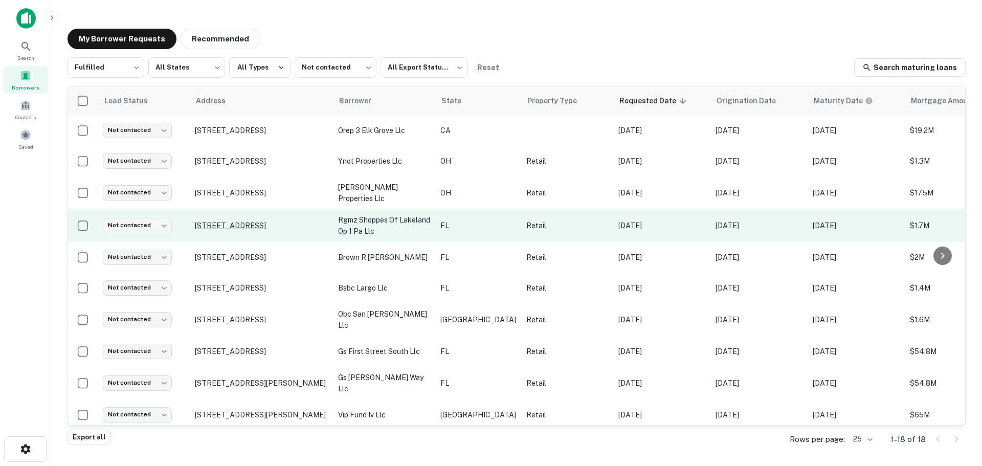
click at [239, 221] on p "[STREET_ADDRESS]" at bounding box center [261, 225] width 133 height 9
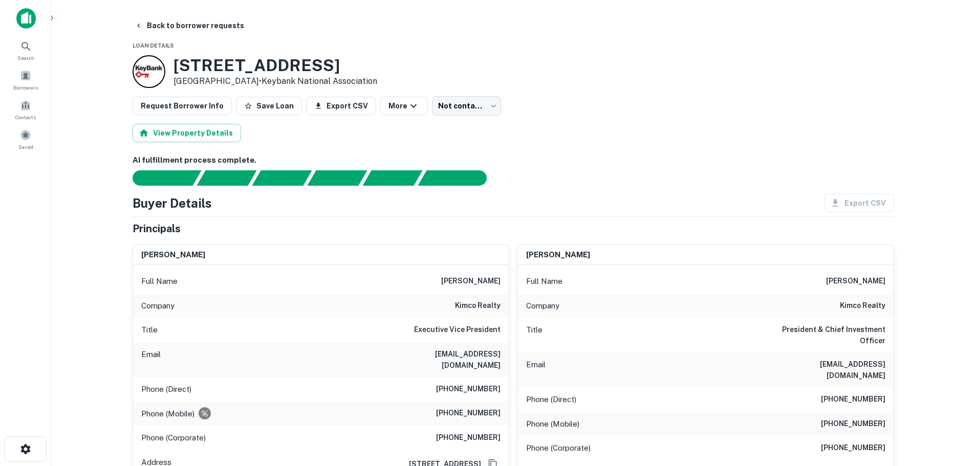
scroll to position [51, 0]
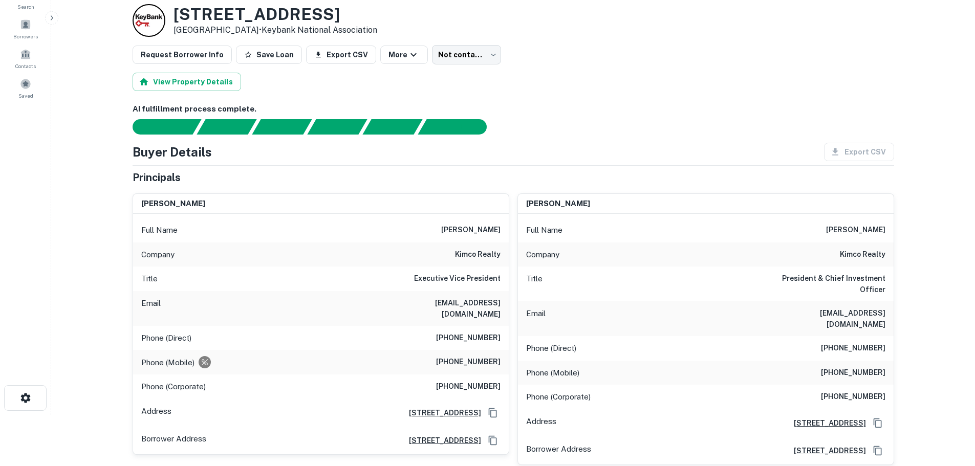
click at [473, 255] on h6 "kimco realty" at bounding box center [478, 255] width 46 height 12
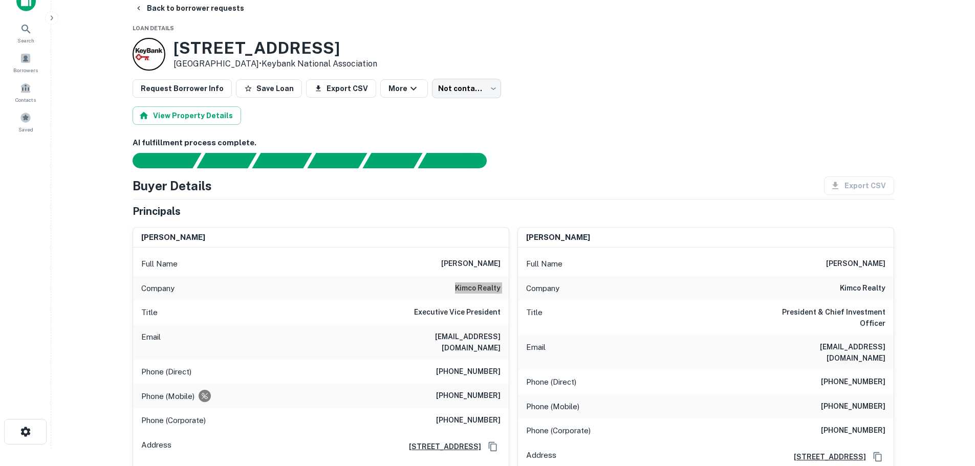
scroll to position [0, 0]
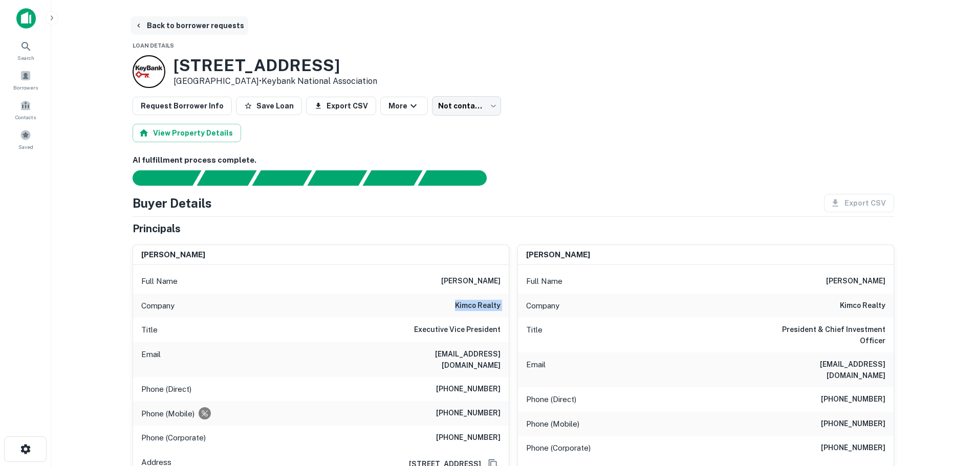
click at [189, 29] on button "Back to borrower requests" at bounding box center [189, 25] width 118 height 18
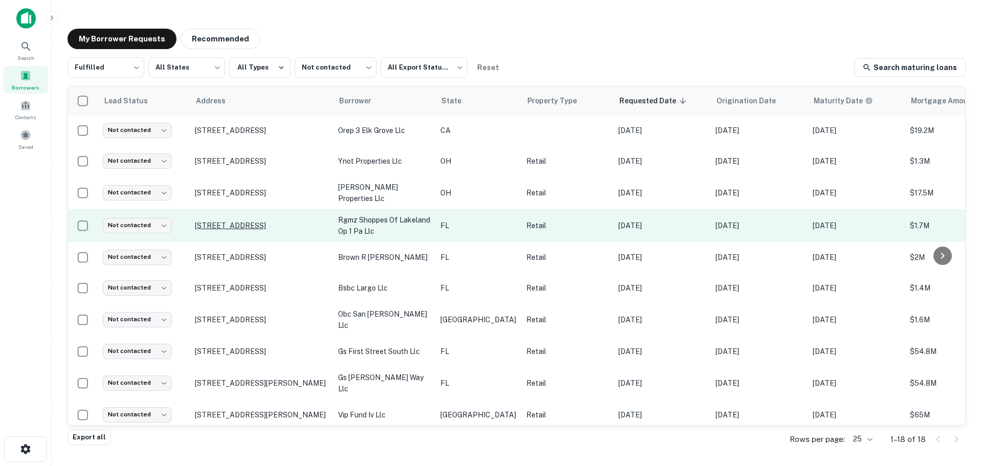
click at [209, 223] on p "[STREET_ADDRESS]" at bounding box center [261, 225] width 133 height 9
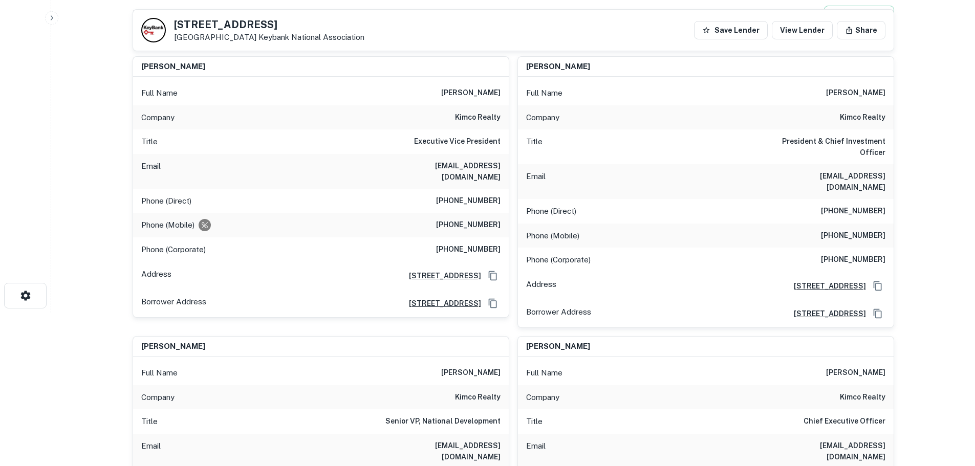
scroll to position [561, 0]
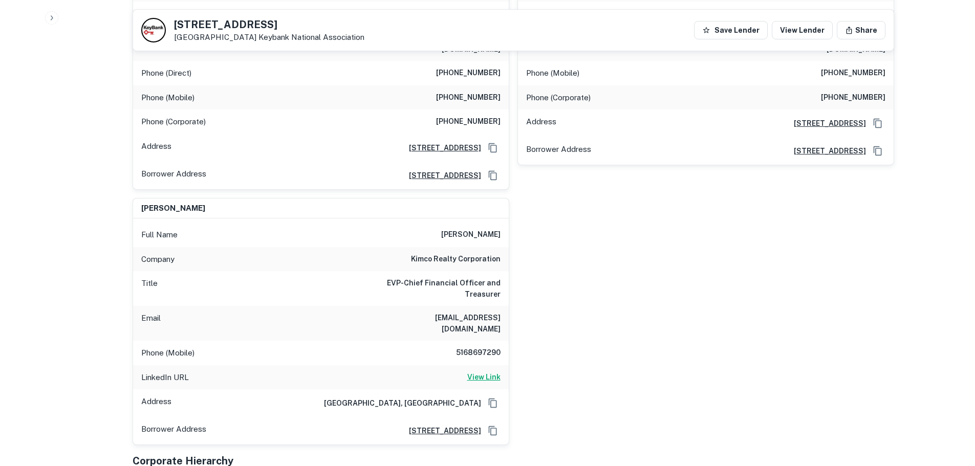
click at [493, 371] on h6 "View Link" at bounding box center [483, 376] width 33 height 11
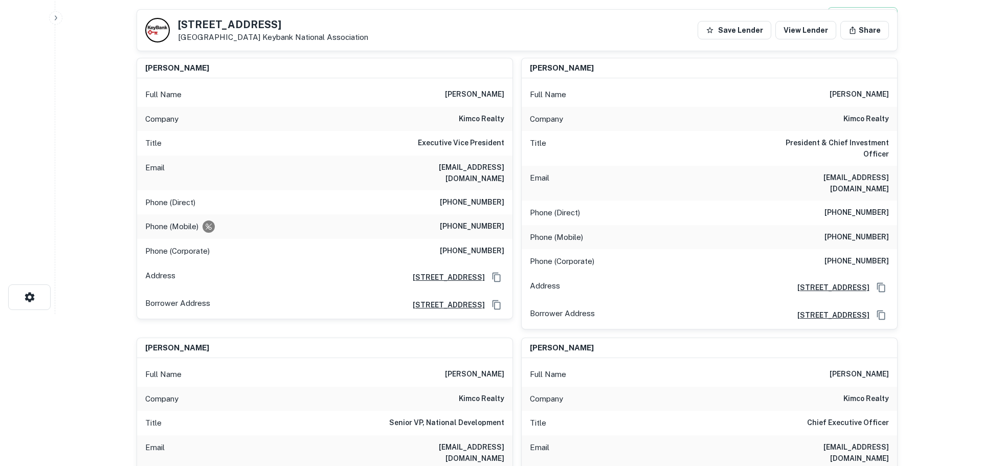
scroll to position [0, 0]
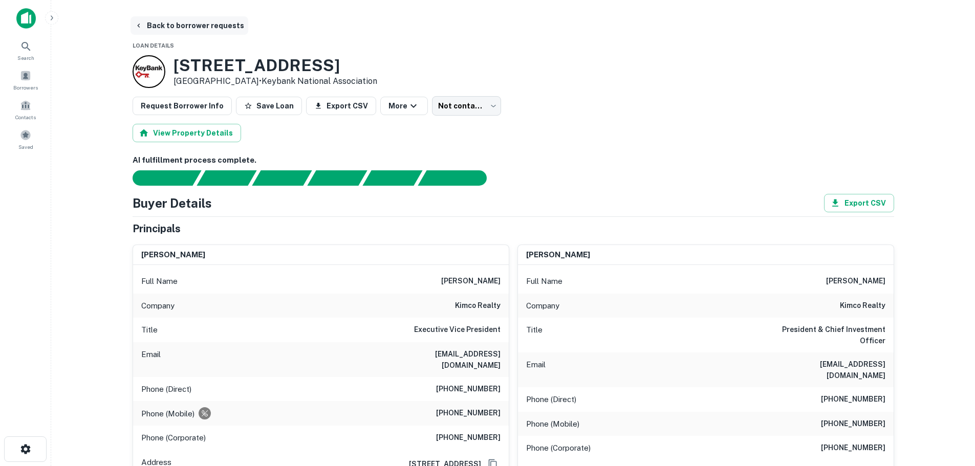
click at [171, 25] on button "Back to borrower requests" at bounding box center [189, 25] width 118 height 18
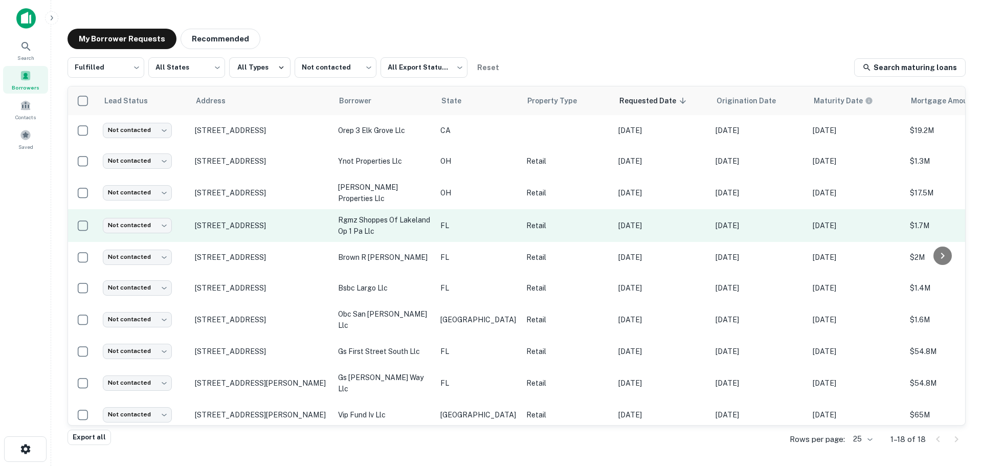
click at [148, 214] on td "Not contacted **** ​" at bounding box center [144, 225] width 92 height 33
click at [148, 220] on body "Search Borrowers Contacts Saved My Borrower Requests Recommended Fulfilled ****…" at bounding box center [491, 233] width 982 height 466
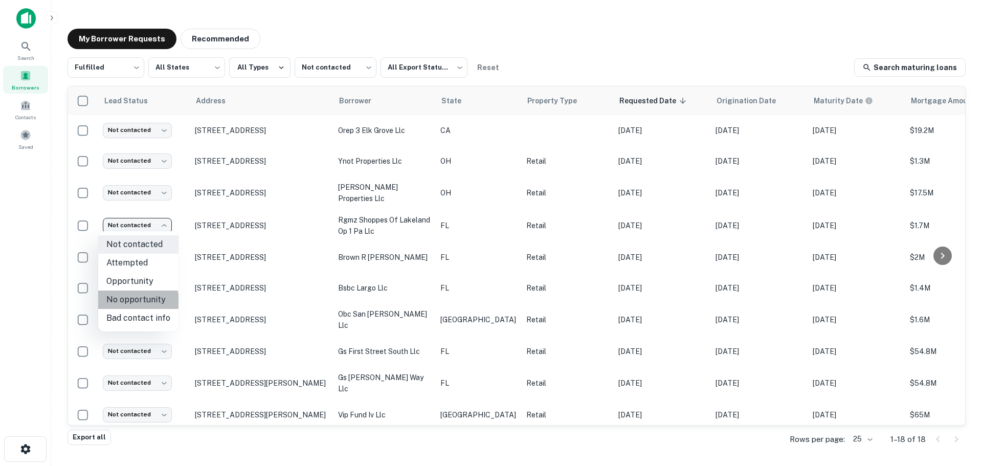
click at [138, 301] on li "No opportunity" at bounding box center [138, 300] width 80 height 18
type input "**********"
